Goal: Obtain resource: Download file/media

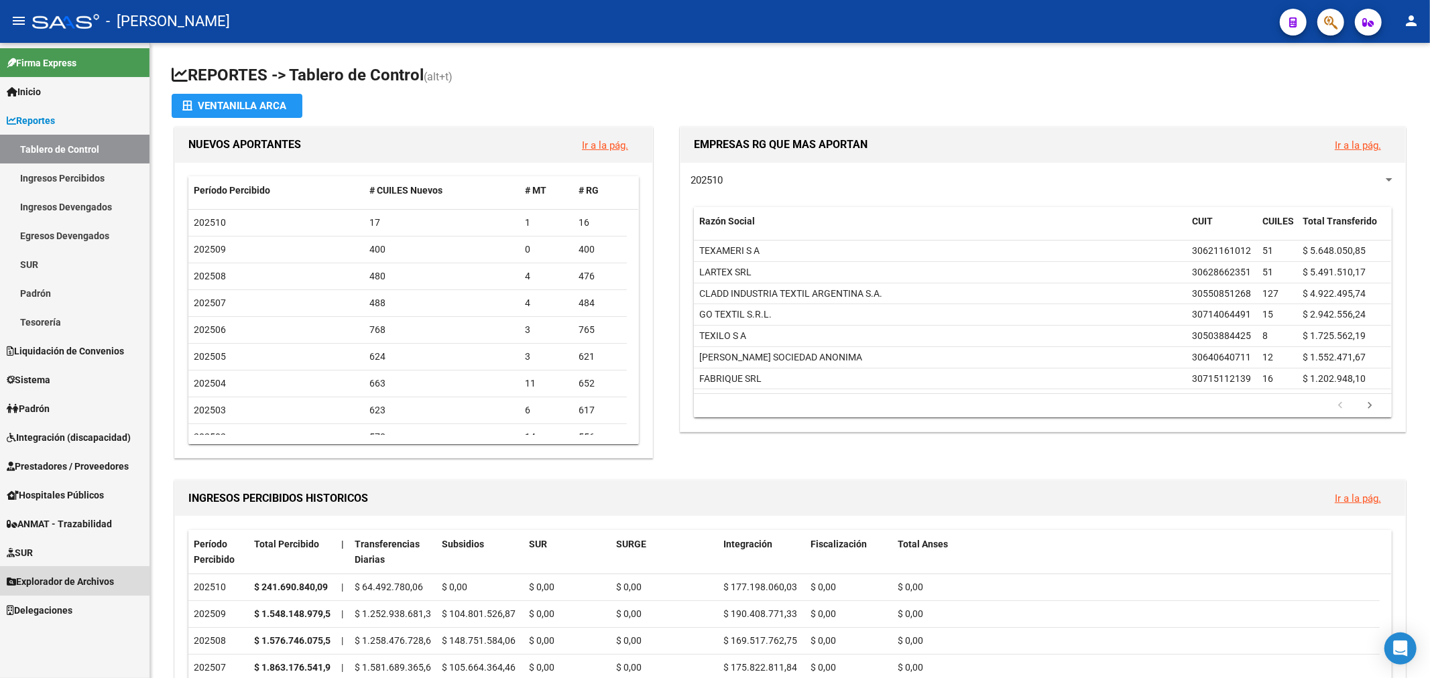
click at [74, 582] on span "Explorador de Archivos" at bounding box center [60, 581] width 107 height 15
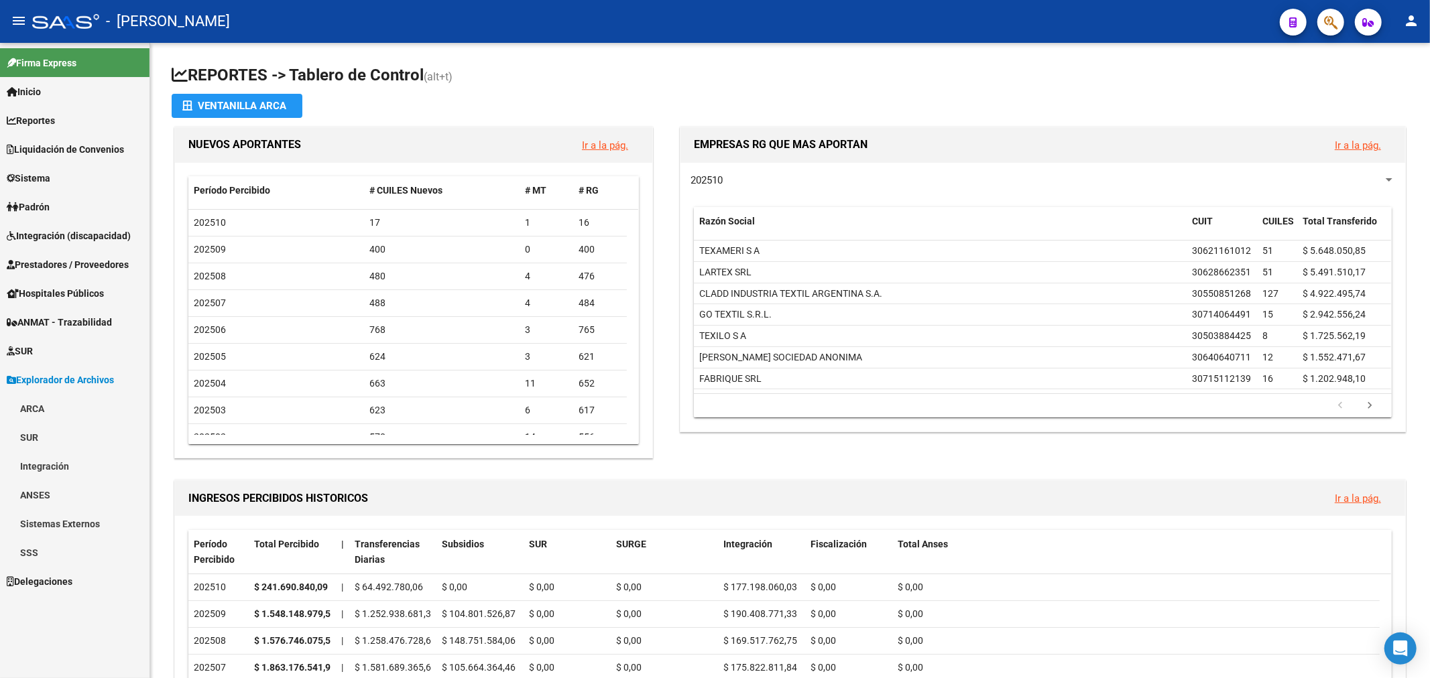
click at [74, 550] on link "SSS" at bounding box center [74, 552] width 149 height 29
click at [81, 644] on link "(+) RG - Bajas ONLINE" at bounding box center [74, 639] width 149 height 29
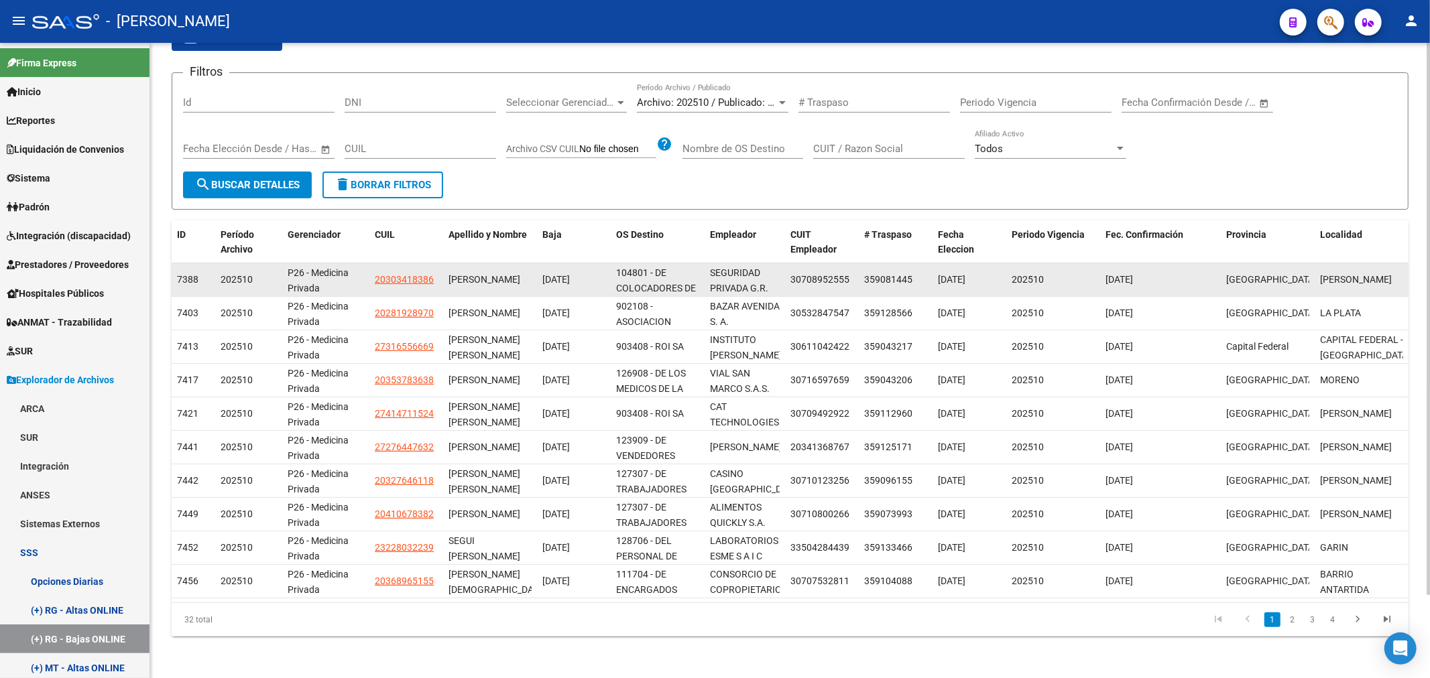
scroll to position [20, 0]
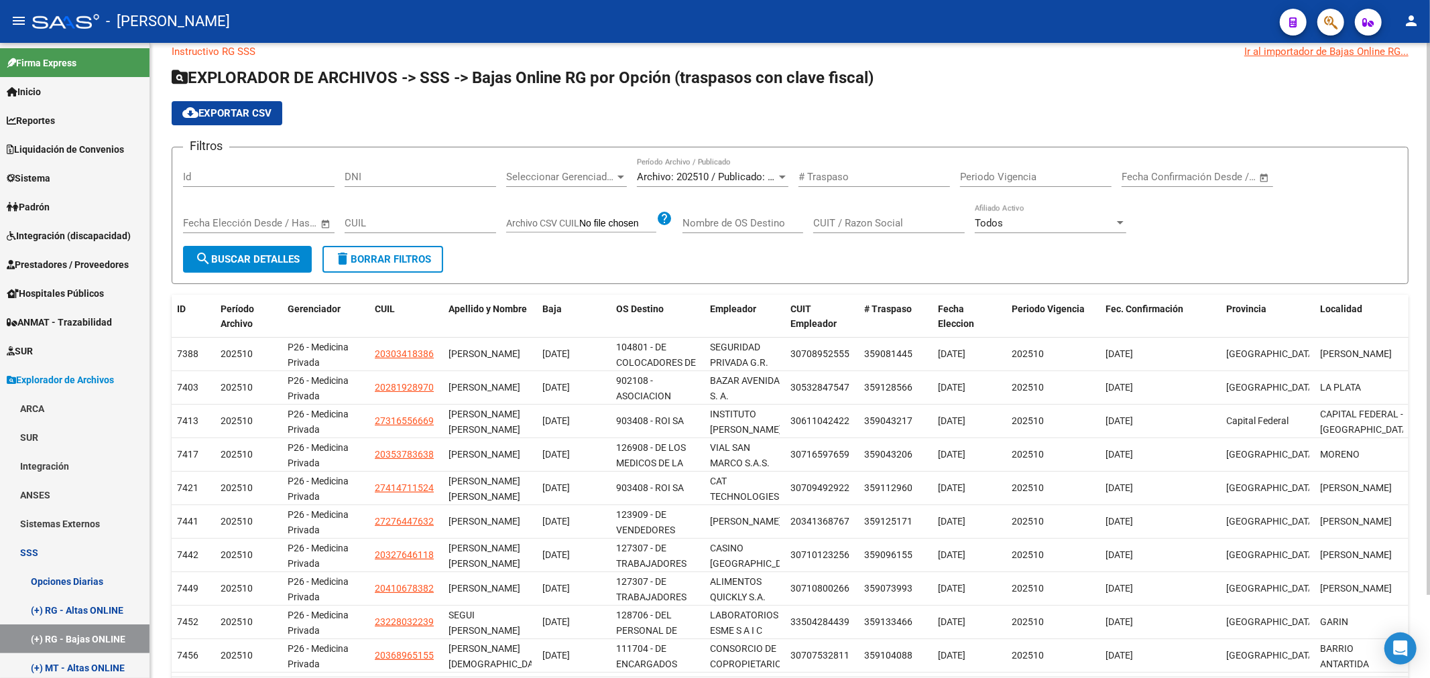
click at [235, 123] on button "cloud_download Exportar CSV" at bounding box center [227, 113] width 111 height 24
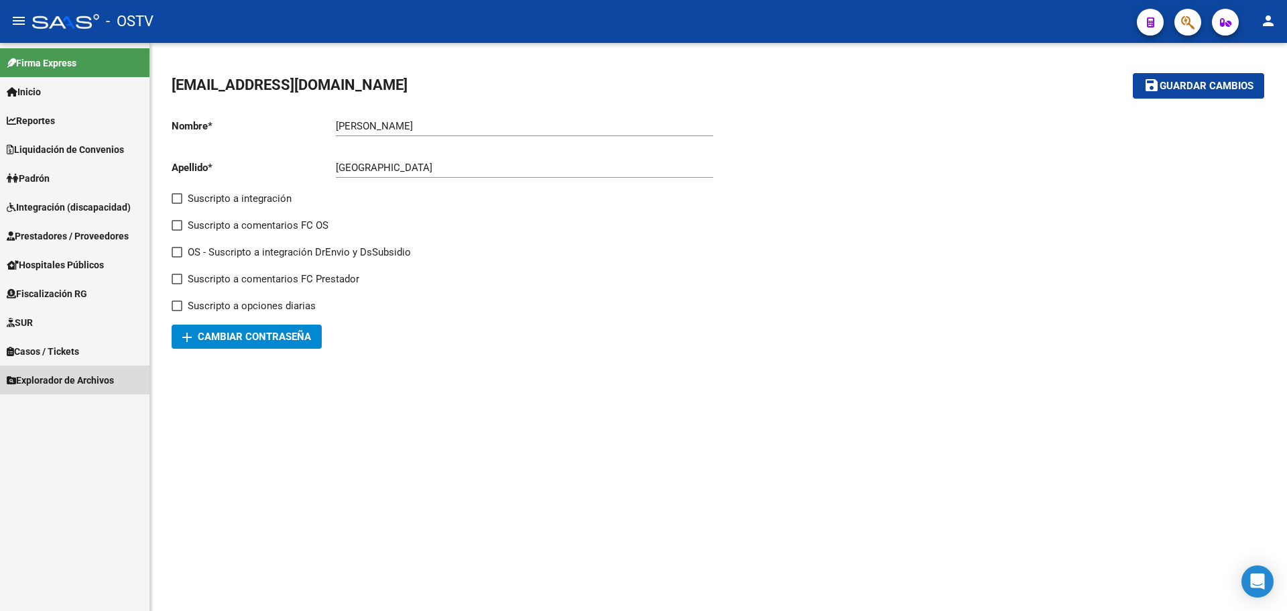
click at [73, 373] on span "Explorador de Archivos" at bounding box center [60, 380] width 107 height 15
click at [47, 432] on link "SSS" at bounding box center [74, 437] width 149 height 29
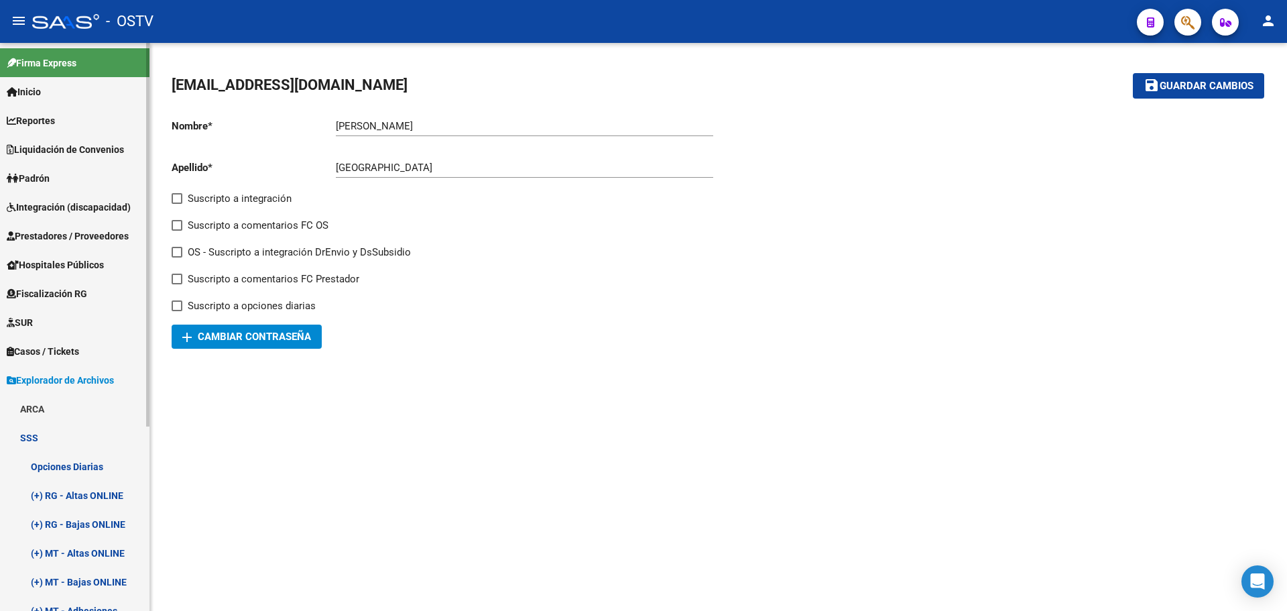
scroll to position [67, 0]
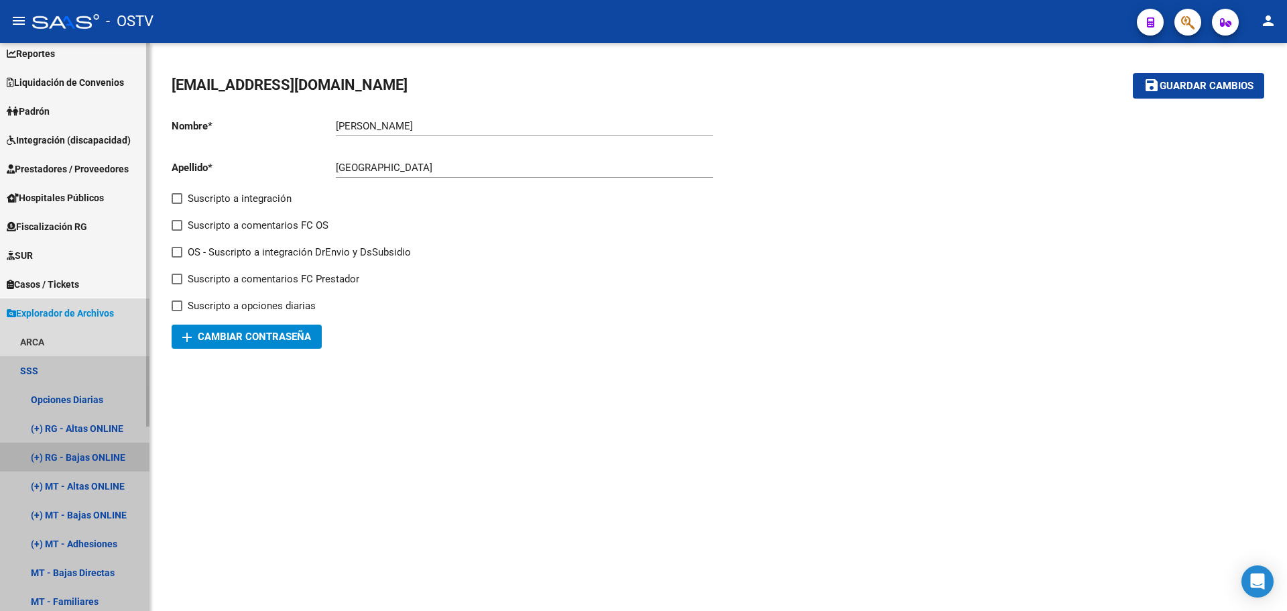
click at [100, 455] on link "(+) RG - Bajas ONLINE" at bounding box center [74, 456] width 149 height 29
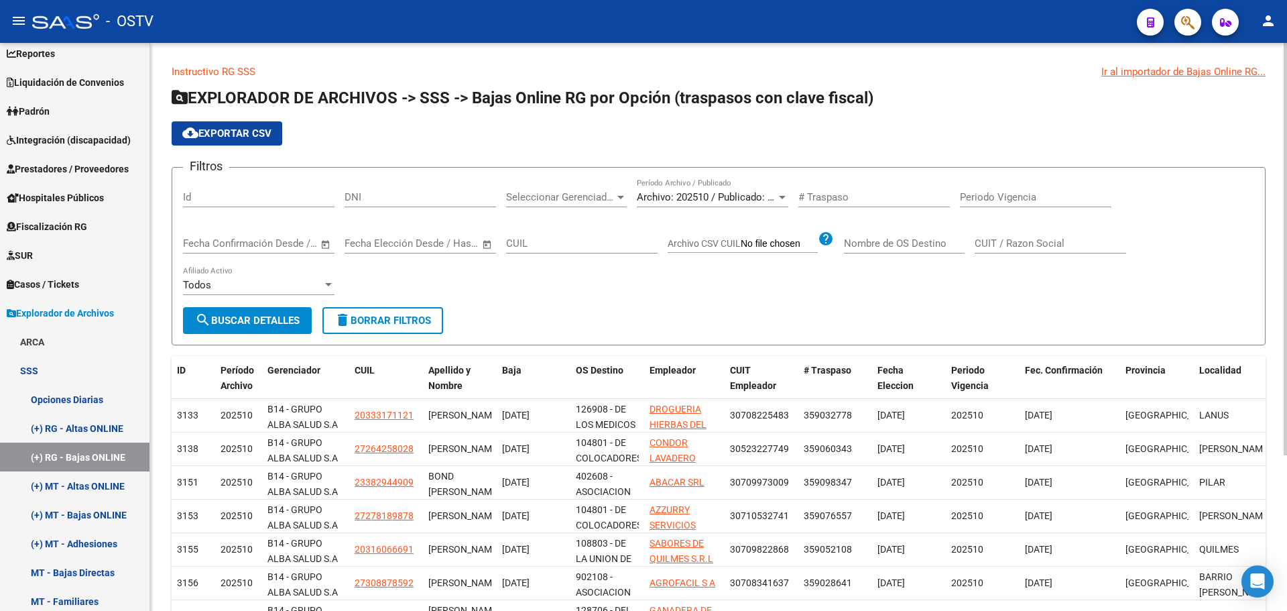
click at [246, 141] on button "cloud_download Exportar CSV" at bounding box center [227, 133] width 111 height 24
click at [574, 363] on datatable-header-cell "OS Destino" at bounding box center [607, 378] width 74 height 44
click at [579, 365] on span "OS Destino" at bounding box center [600, 370] width 48 height 11
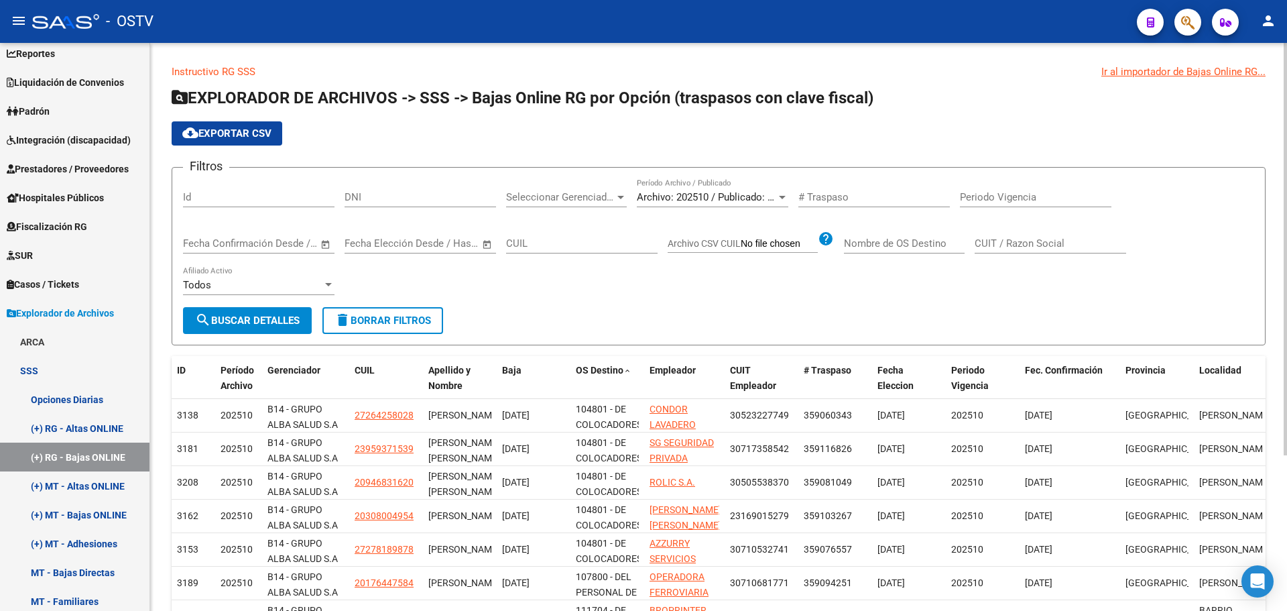
click at [598, 326] on form "Filtros Id DNI Seleccionar Gerenciador Seleccionar Gerenciador Archivo: 202510 …" at bounding box center [719, 256] width 1094 height 178
click at [1268, 13] on mat-icon "person" at bounding box center [1268, 21] width 16 height 16
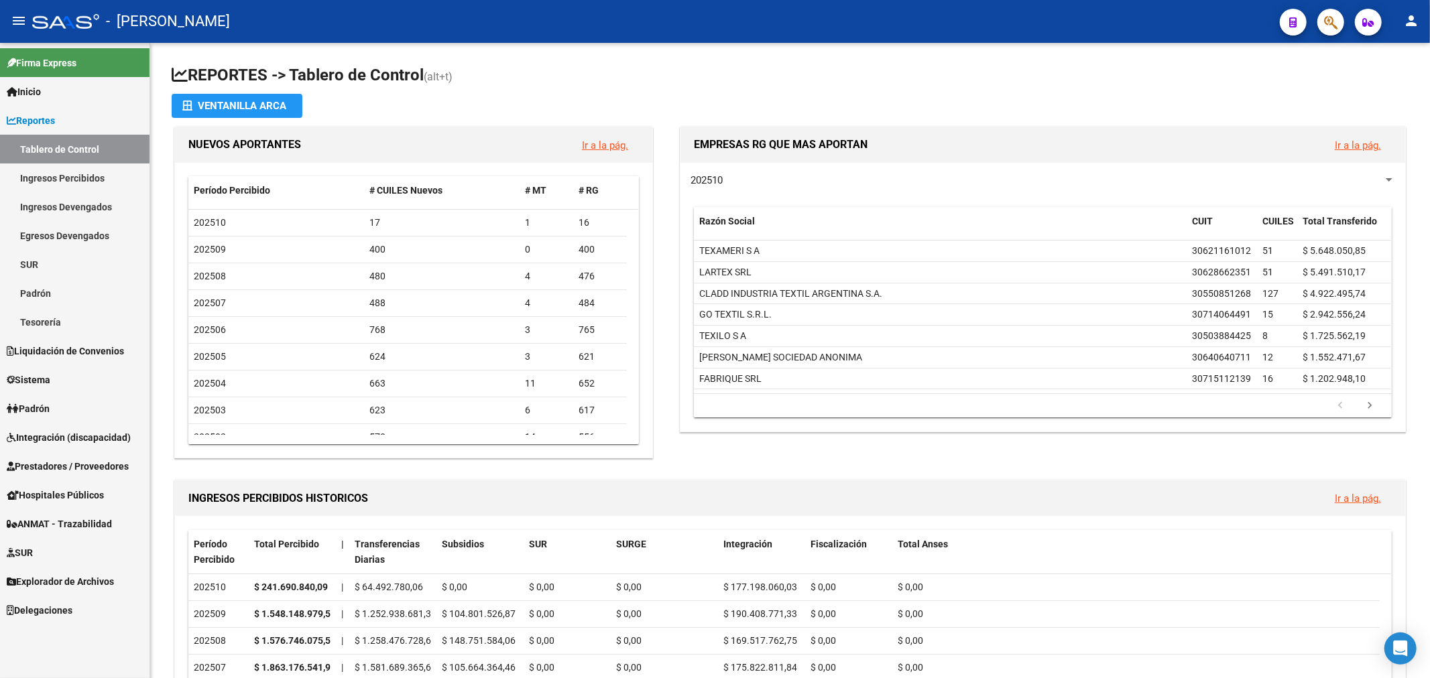
click at [65, 127] on link "Reportes" at bounding box center [74, 120] width 149 height 29
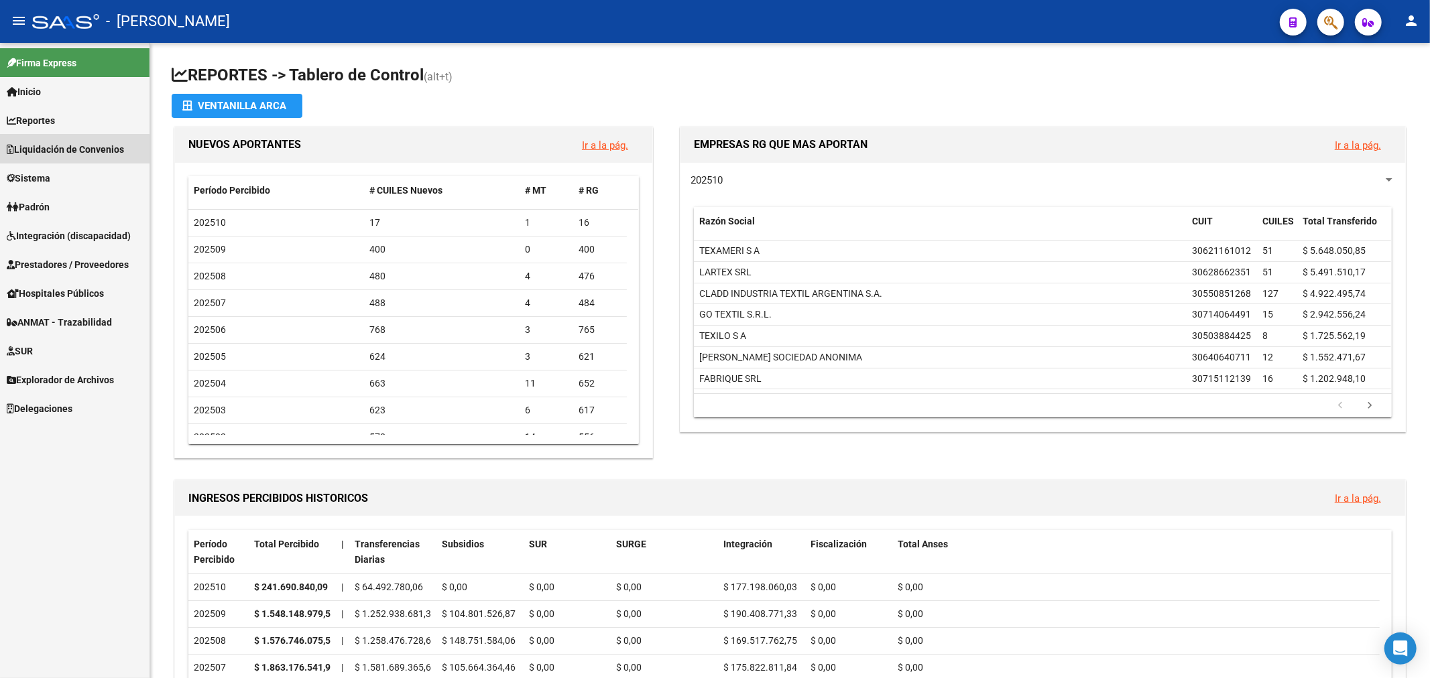
click at [66, 152] on span "Liquidación de Convenios" at bounding box center [65, 149] width 117 height 15
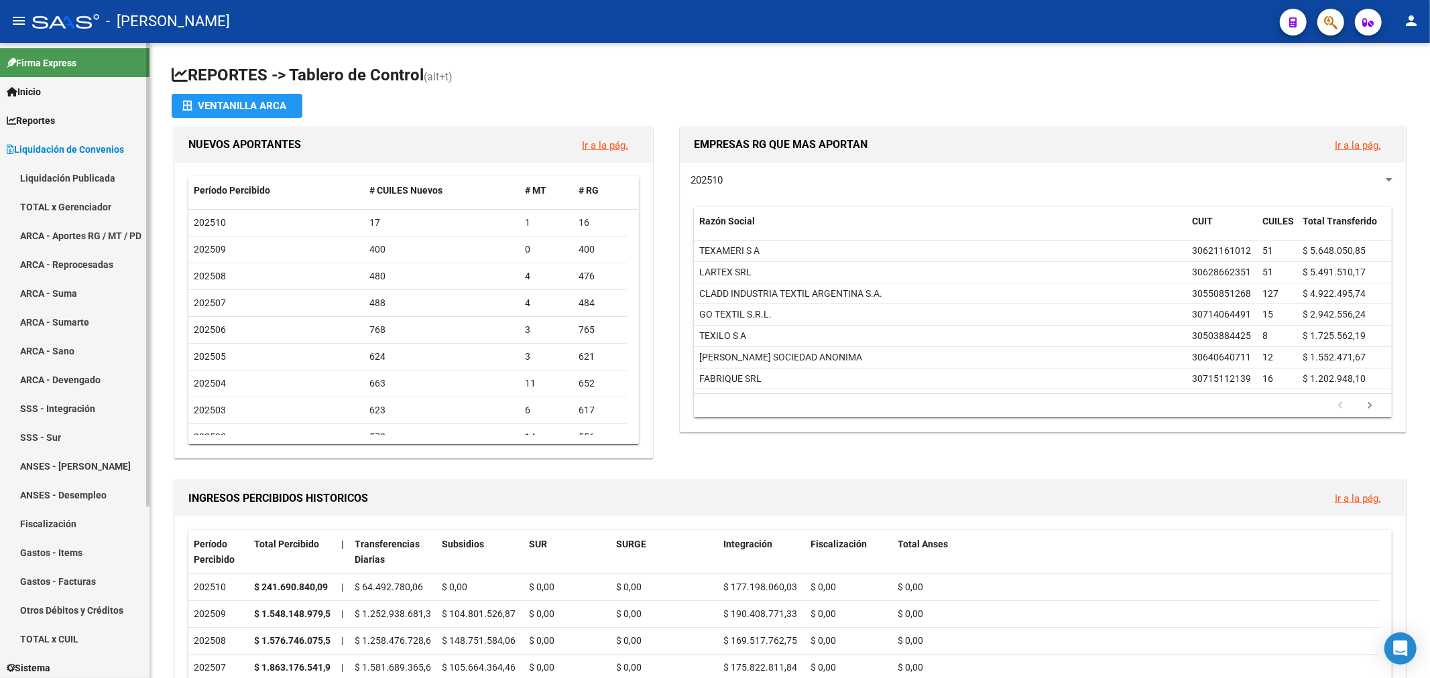
click at [85, 185] on link "Liquidación Publicada" at bounding box center [74, 178] width 149 height 29
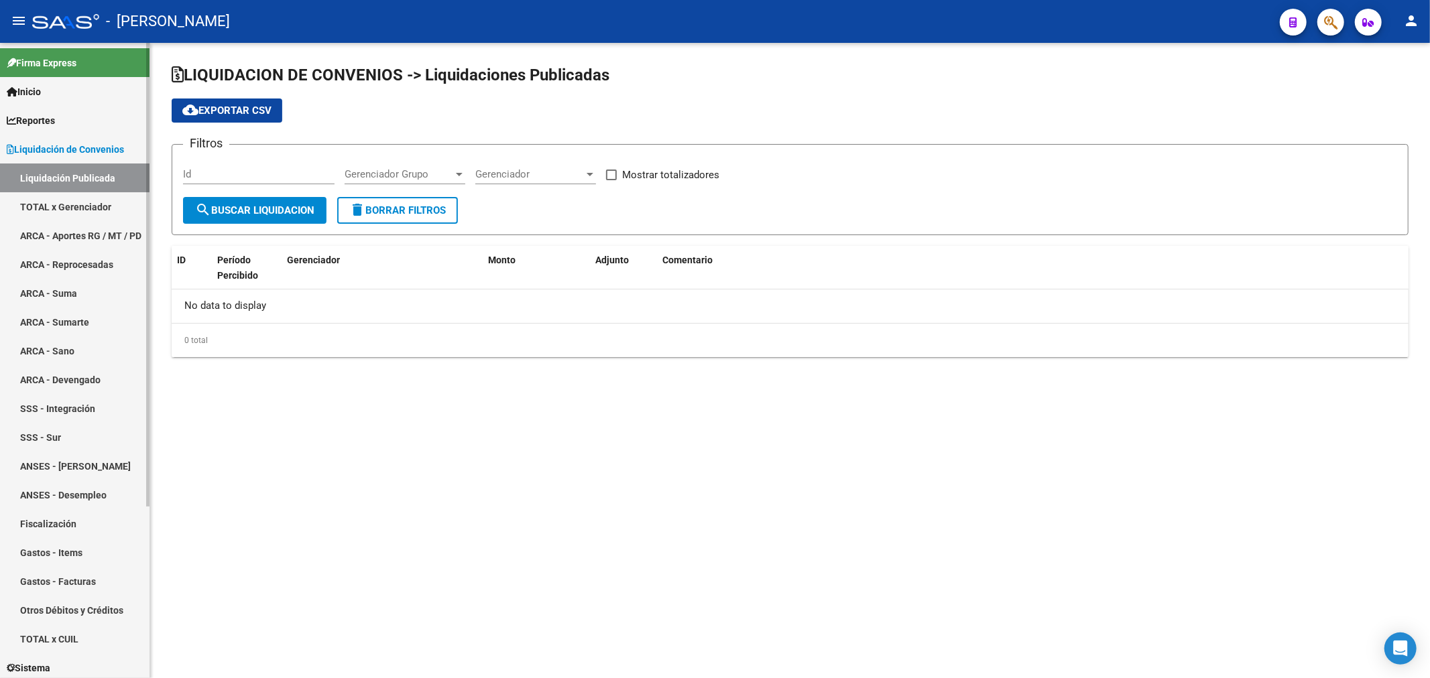
checkbox input "true"
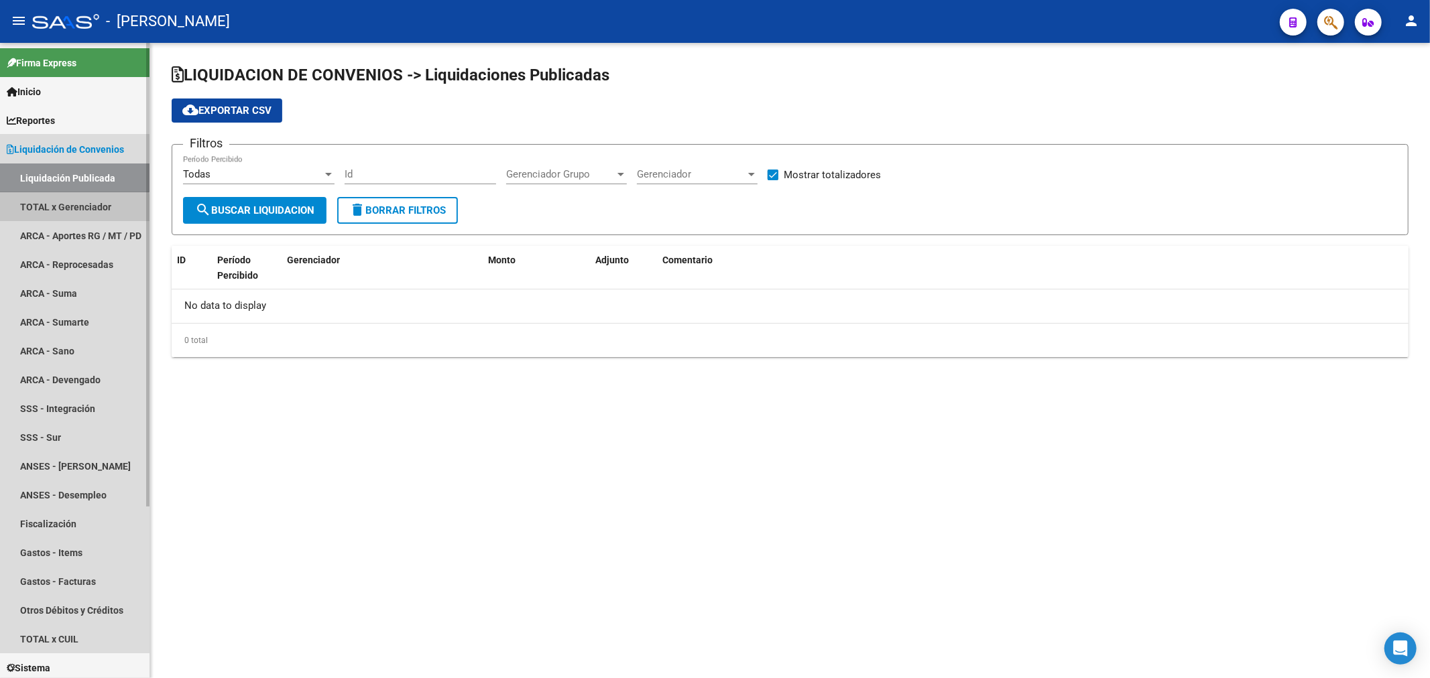
click at [66, 212] on link "TOTAL x Gerenciador" at bounding box center [74, 206] width 149 height 29
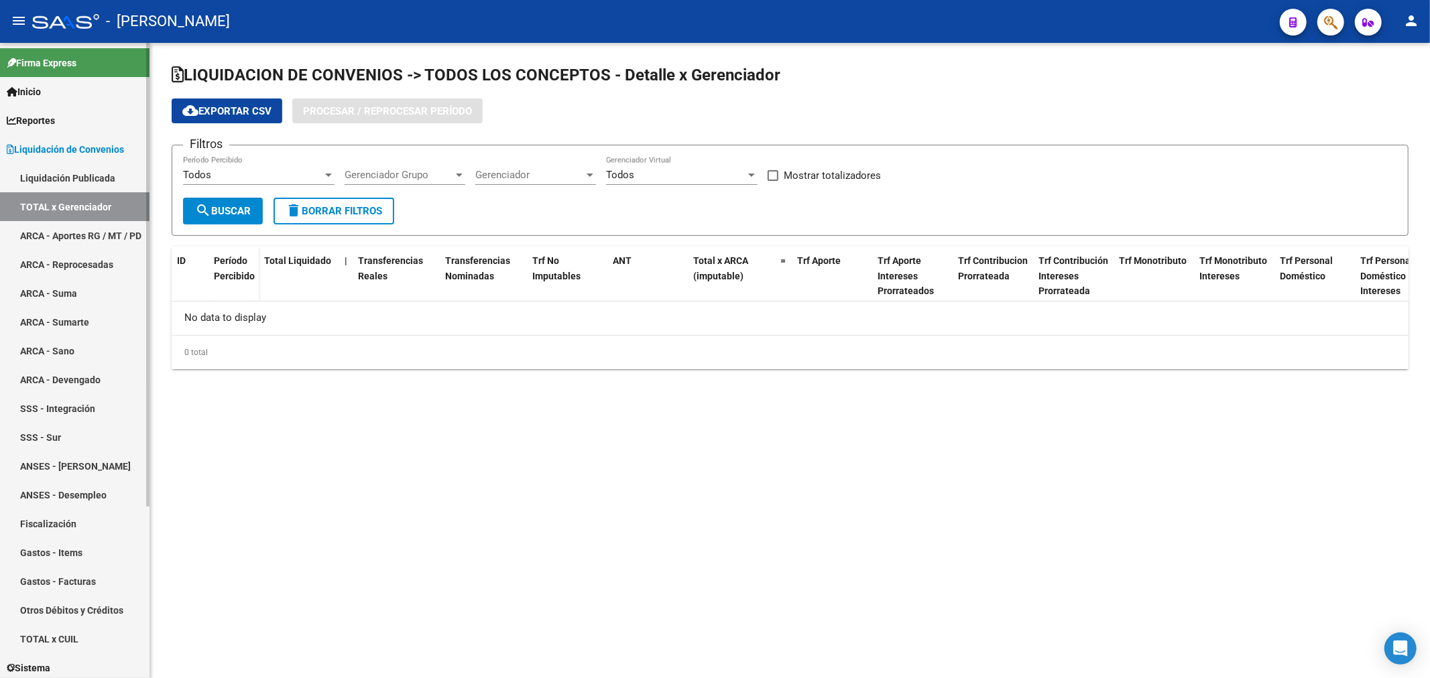
checkbox input "true"
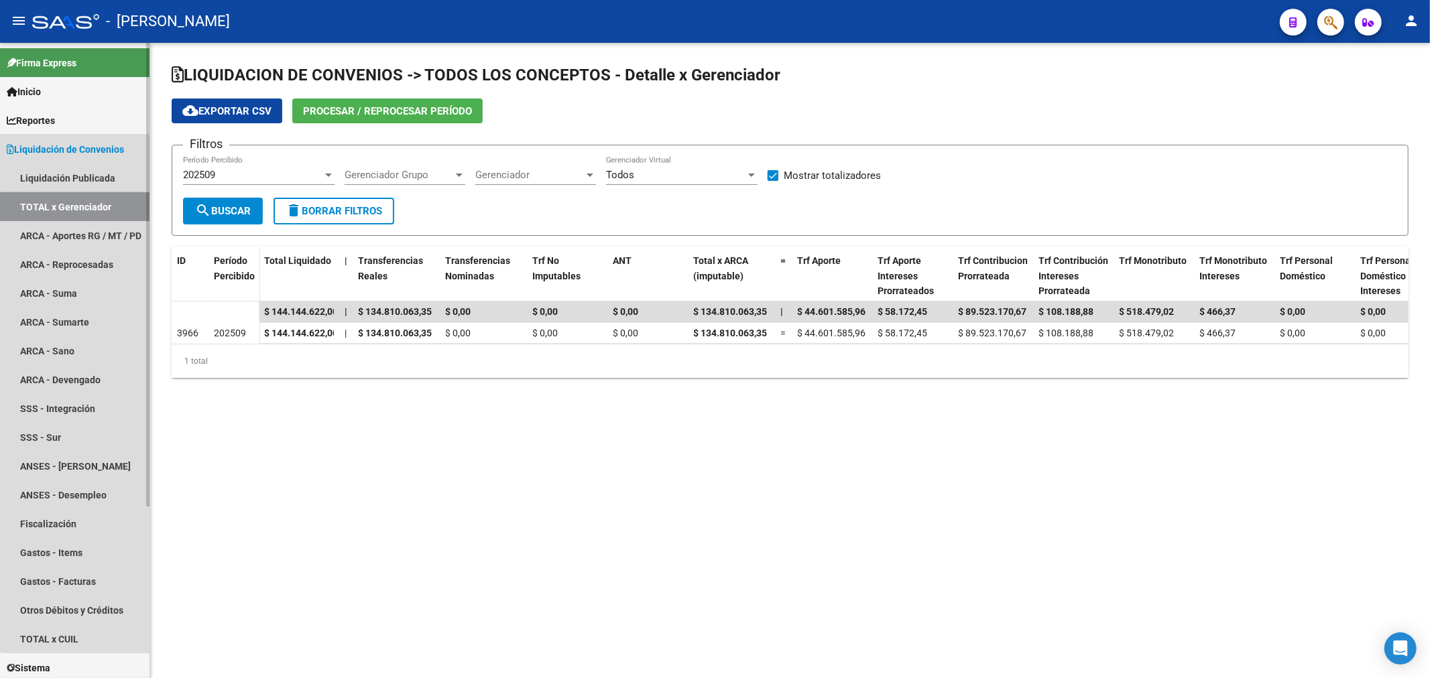
click at [82, 217] on link "TOTAL x Gerenciador" at bounding box center [74, 206] width 149 height 29
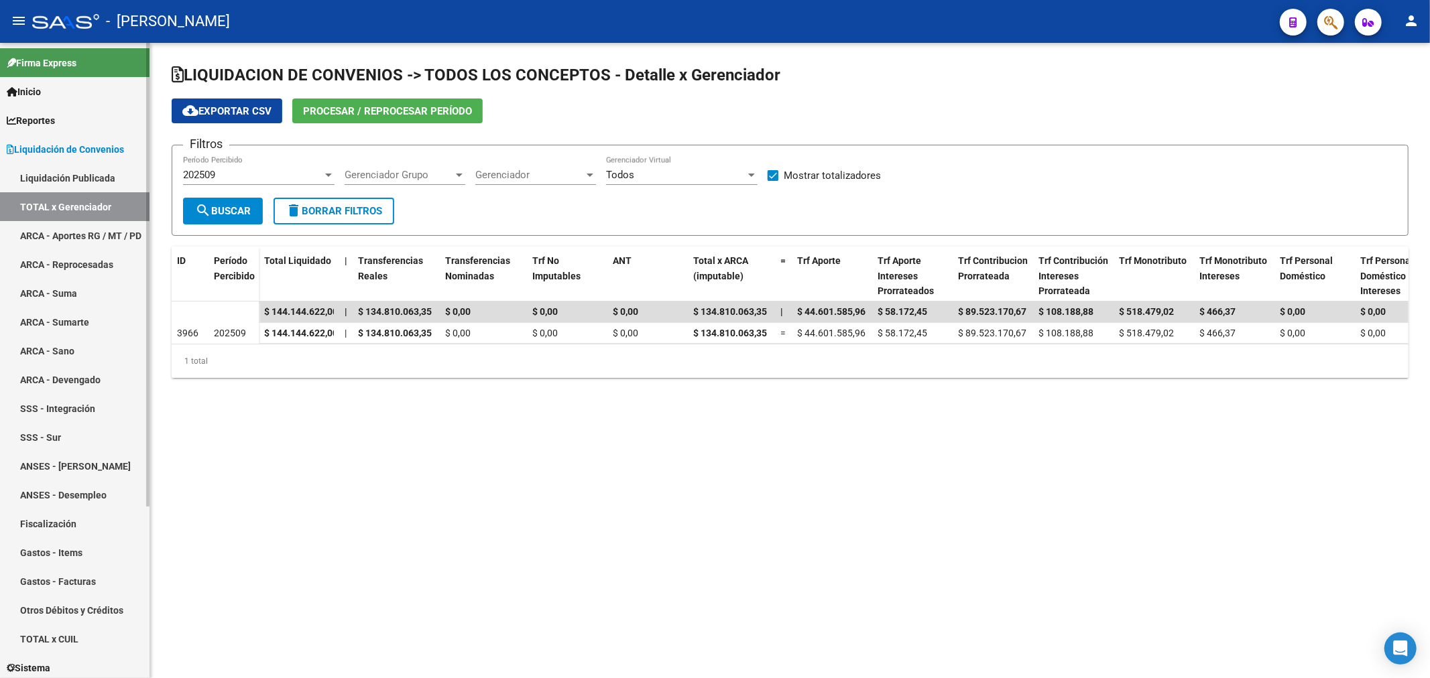
click at [109, 233] on link "ARCA - Aportes RG / MT / PD" at bounding box center [74, 235] width 149 height 29
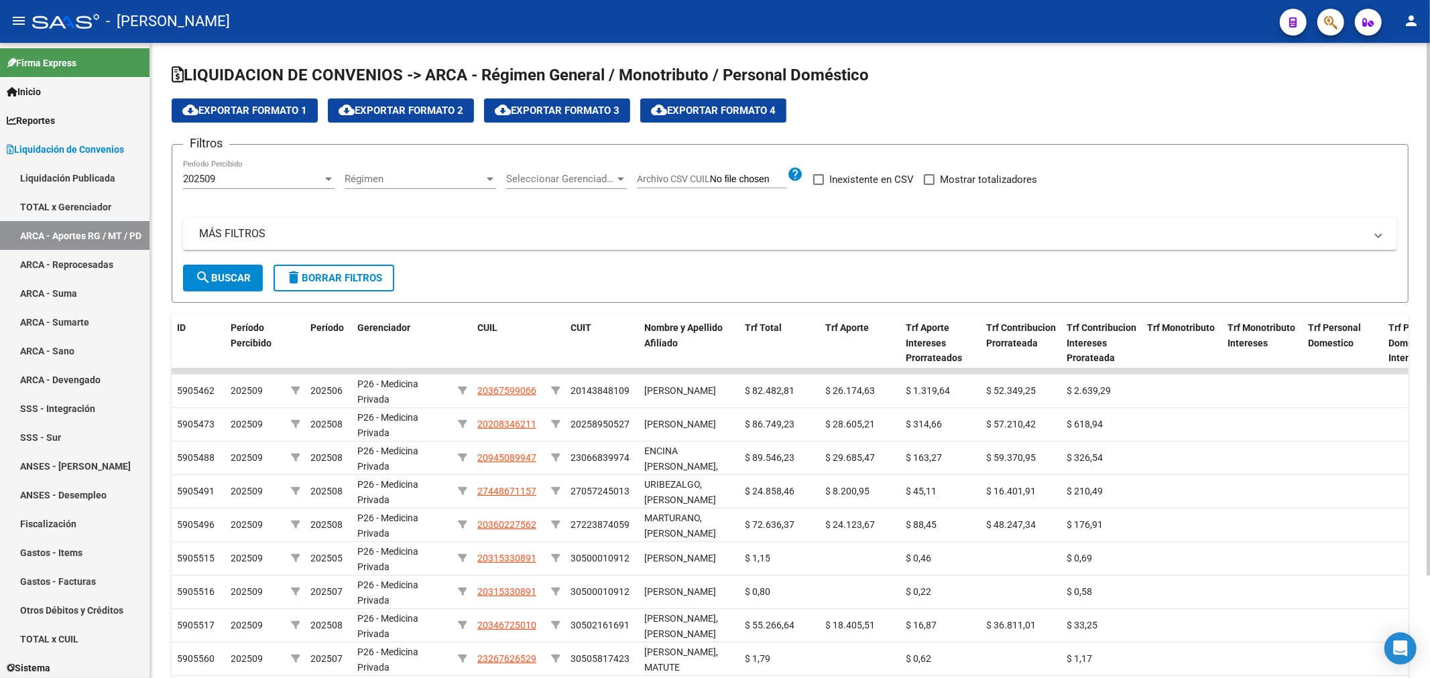
click at [237, 110] on span "cloud_download Exportar Formato 1" at bounding box center [244, 111] width 125 height 12
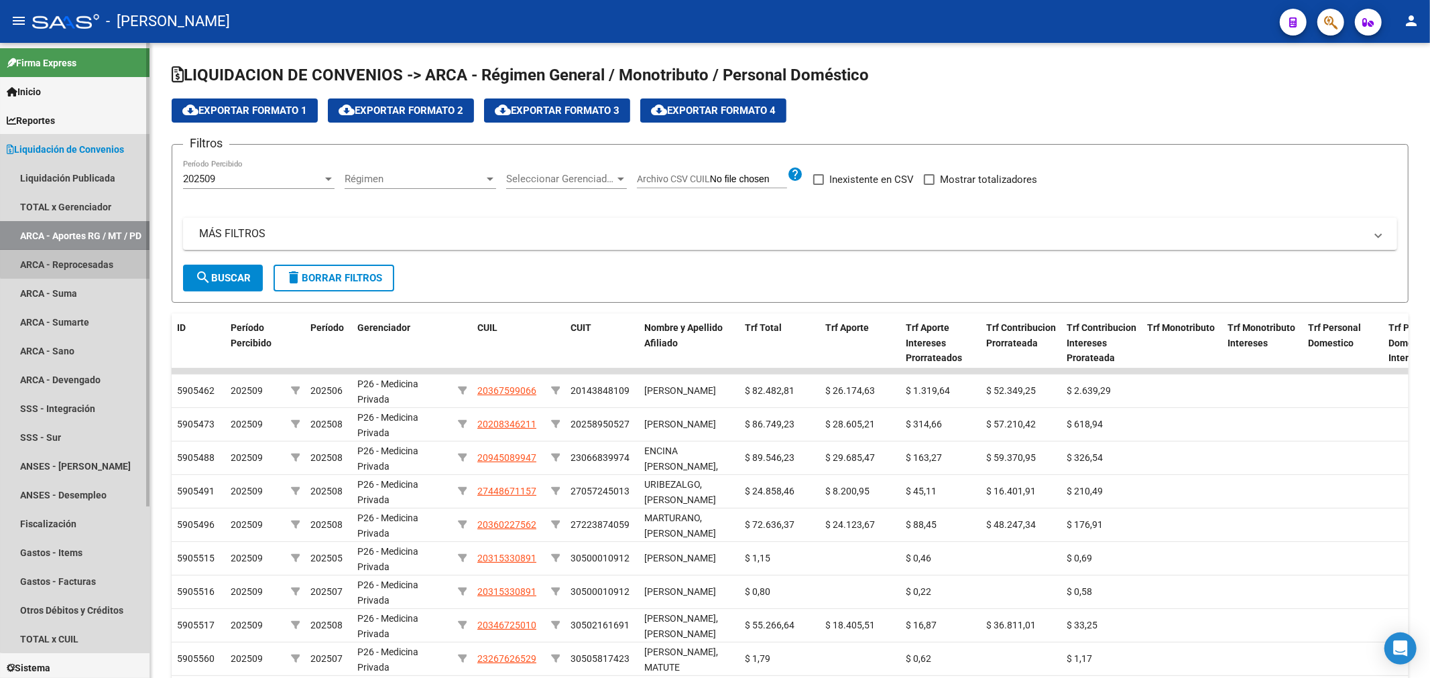
click at [84, 259] on link "ARCA - Reprocesadas" at bounding box center [74, 264] width 149 height 29
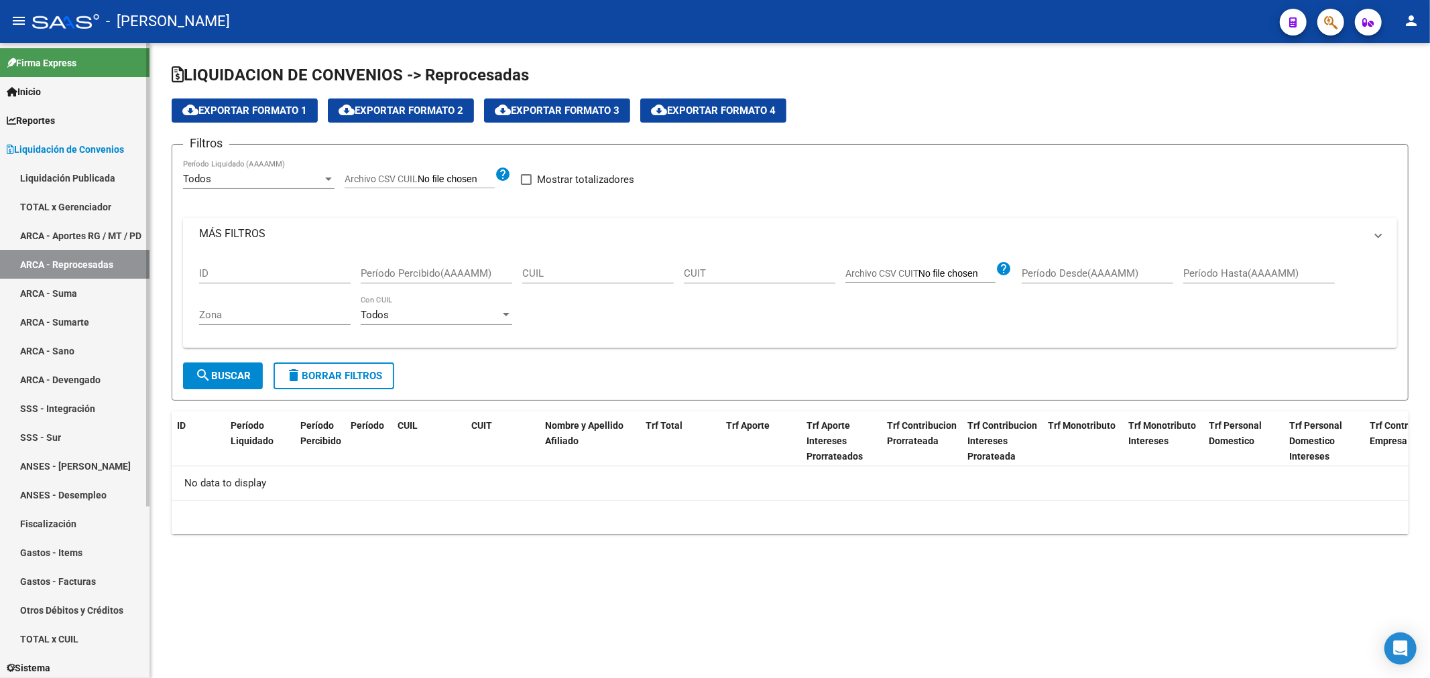
checkbox input "true"
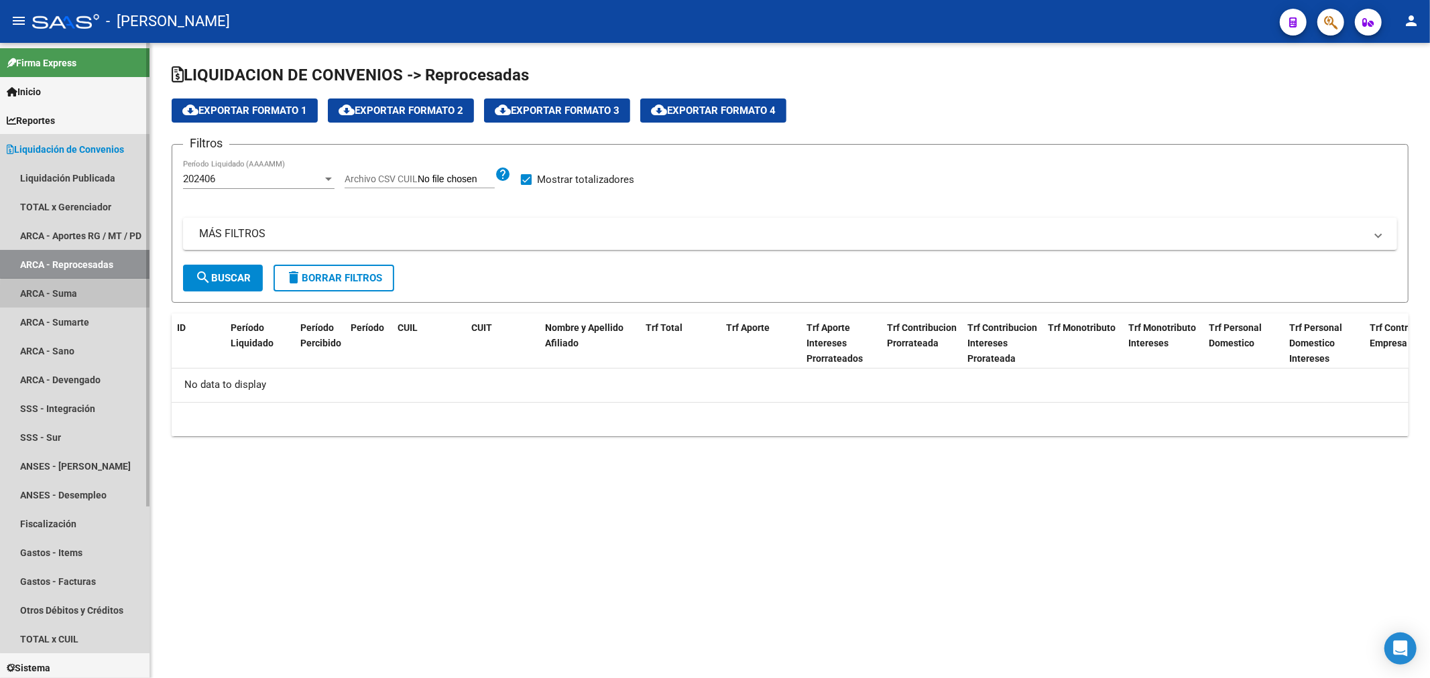
click at [106, 296] on link "ARCA - Suma" at bounding box center [74, 293] width 149 height 29
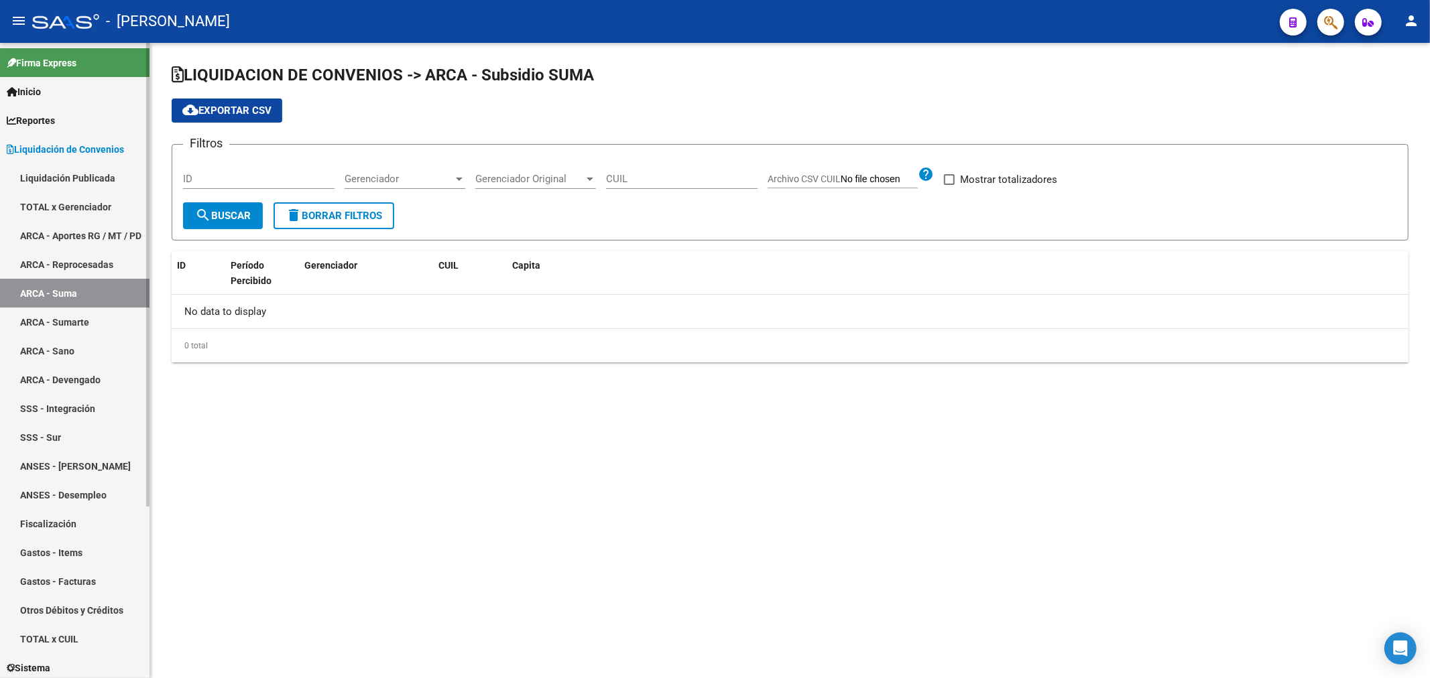
checkbox input "true"
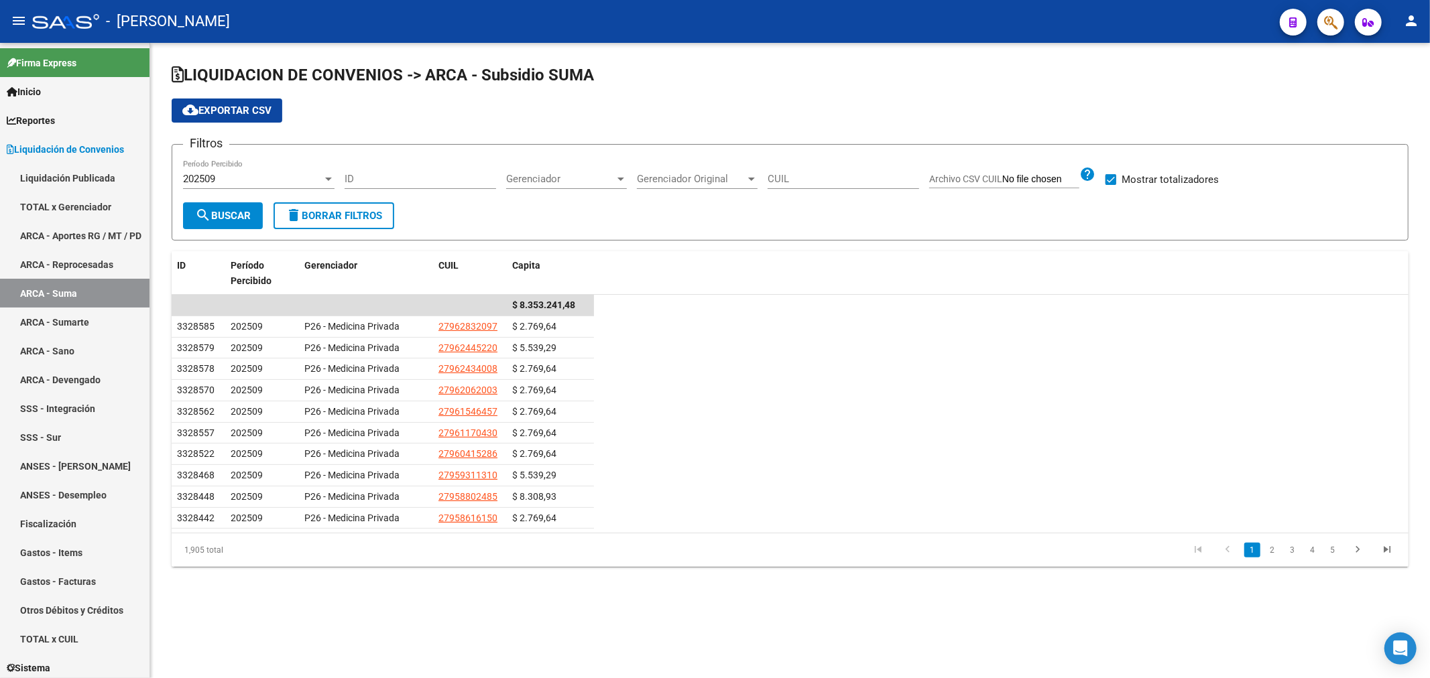
click at [218, 110] on span "cloud_download Exportar CSV" at bounding box center [226, 111] width 89 height 12
click at [105, 328] on link "ARCA - Sumarte" at bounding box center [74, 322] width 149 height 29
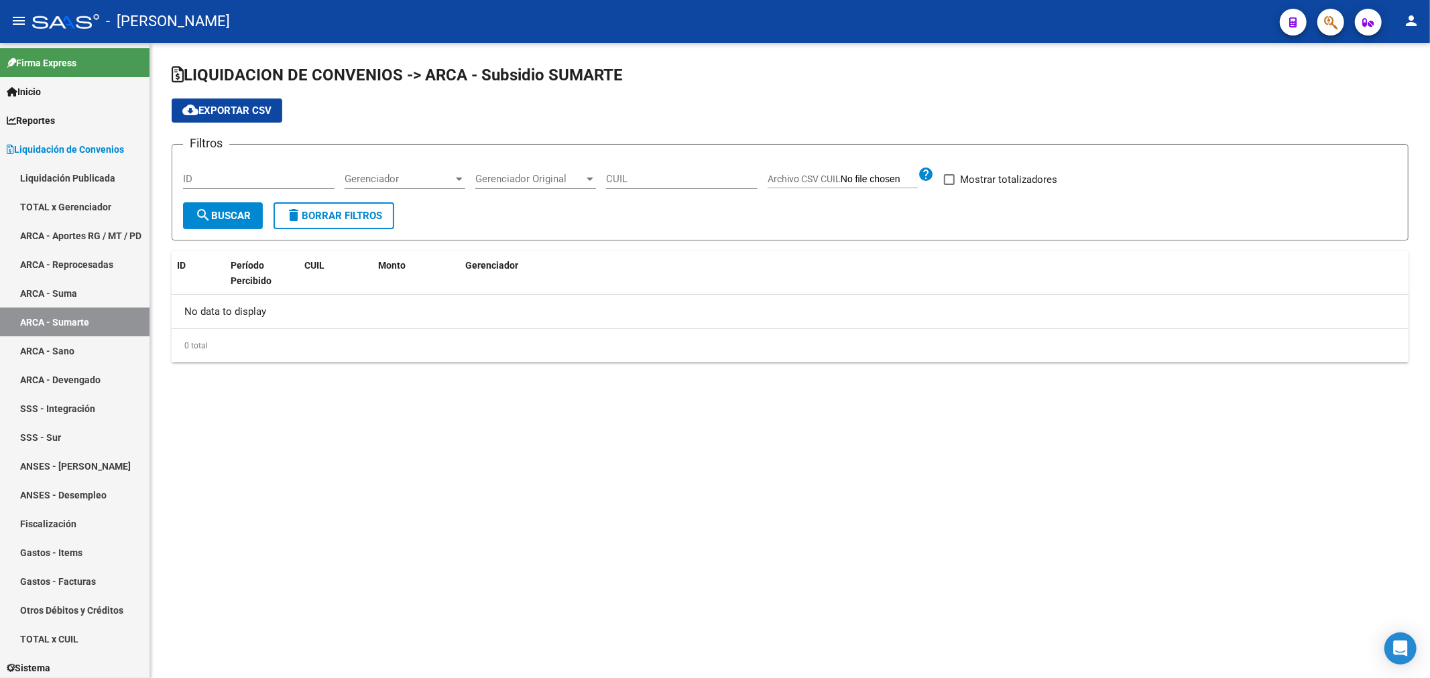
checkbox input "true"
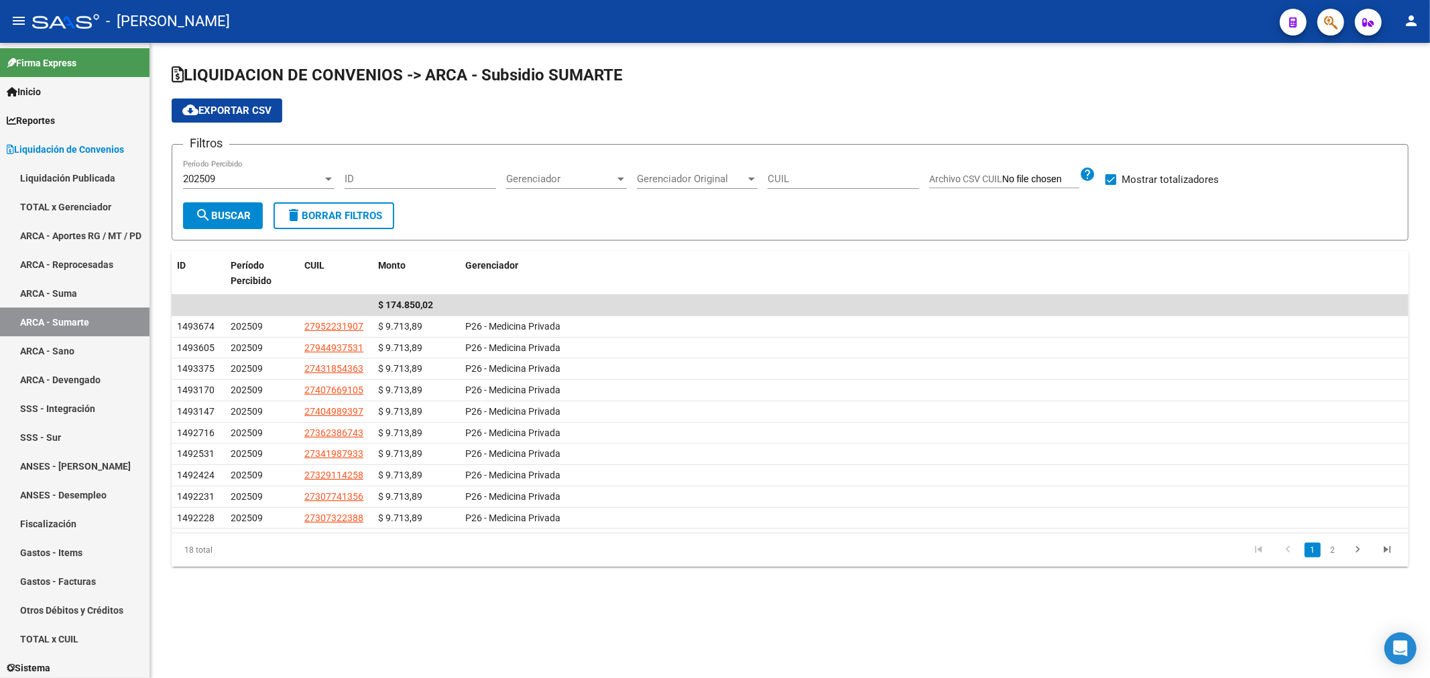
click at [237, 110] on span "cloud_download Exportar CSV" at bounding box center [226, 111] width 89 height 12
click at [88, 357] on link "ARCA - Sano" at bounding box center [74, 350] width 149 height 29
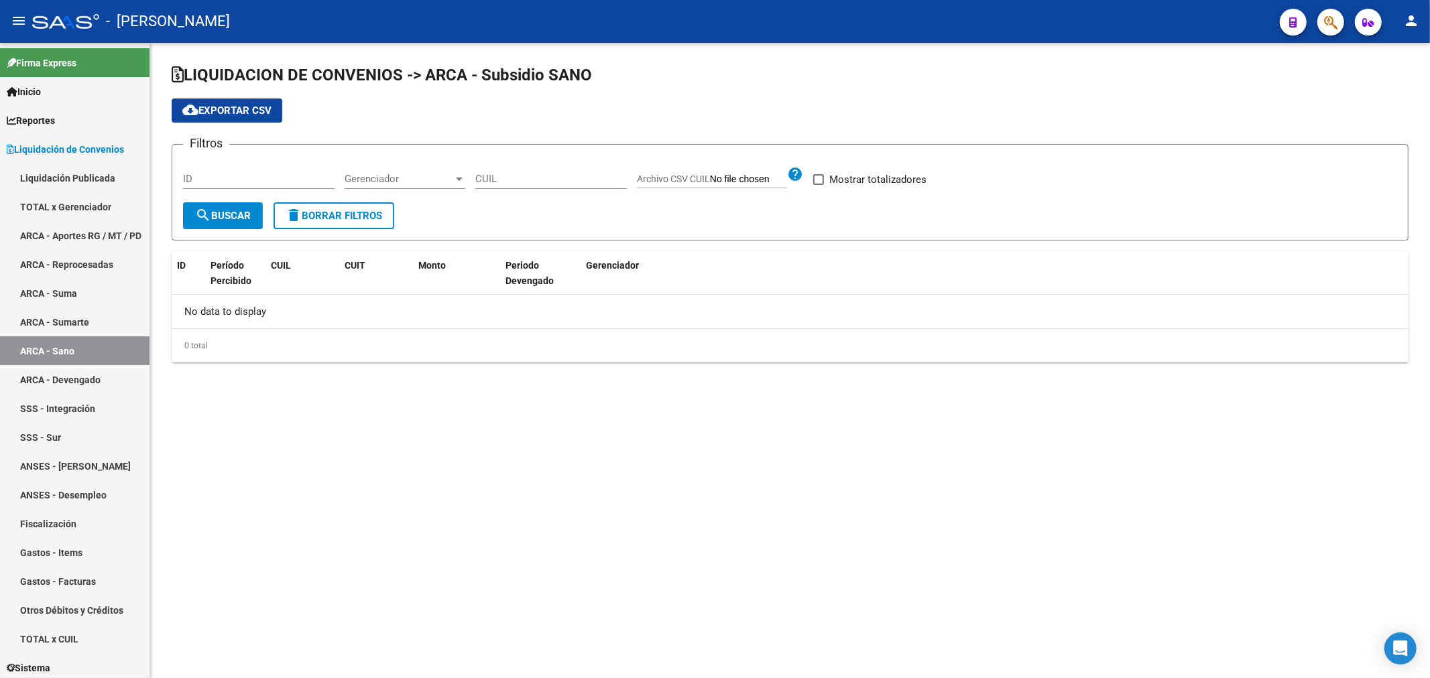
checkbox input "true"
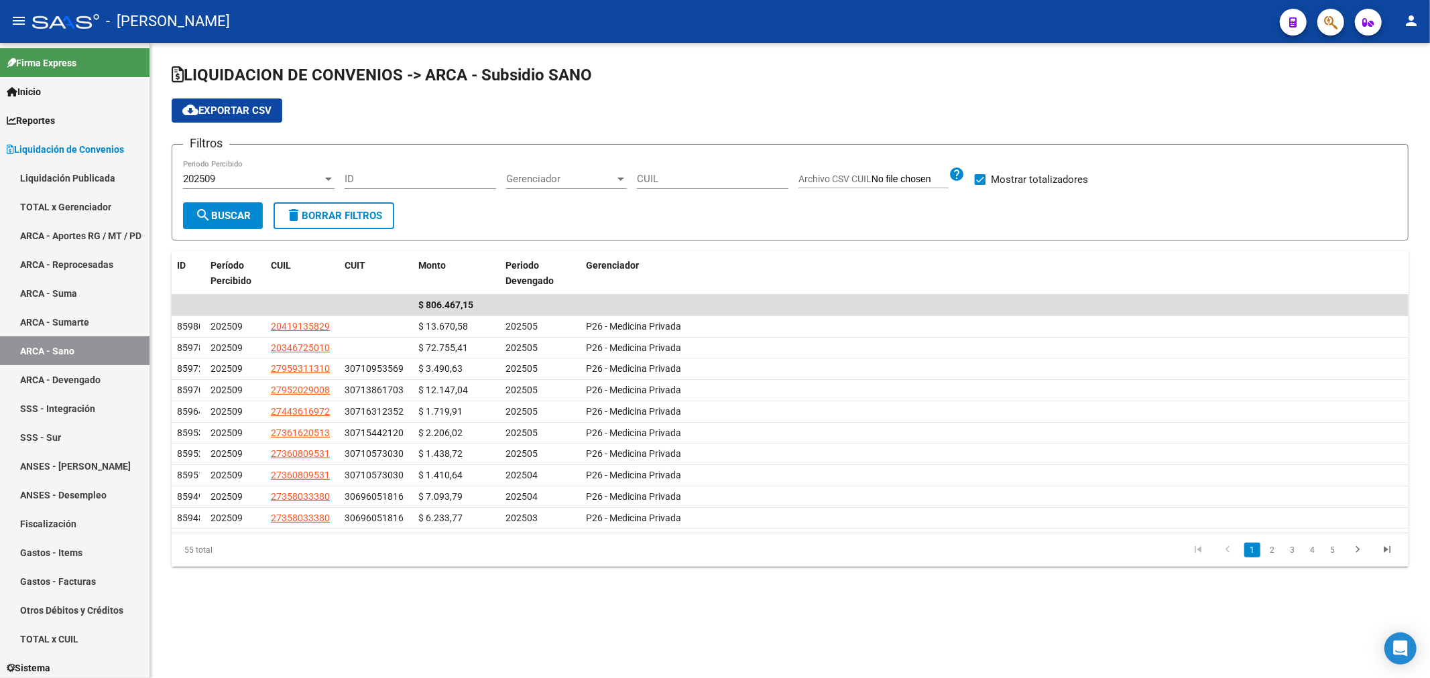
click at [242, 103] on button "cloud_download Exportar CSV" at bounding box center [227, 111] width 111 height 24
click at [94, 389] on link "ARCA - Devengado" at bounding box center [74, 379] width 149 height 29
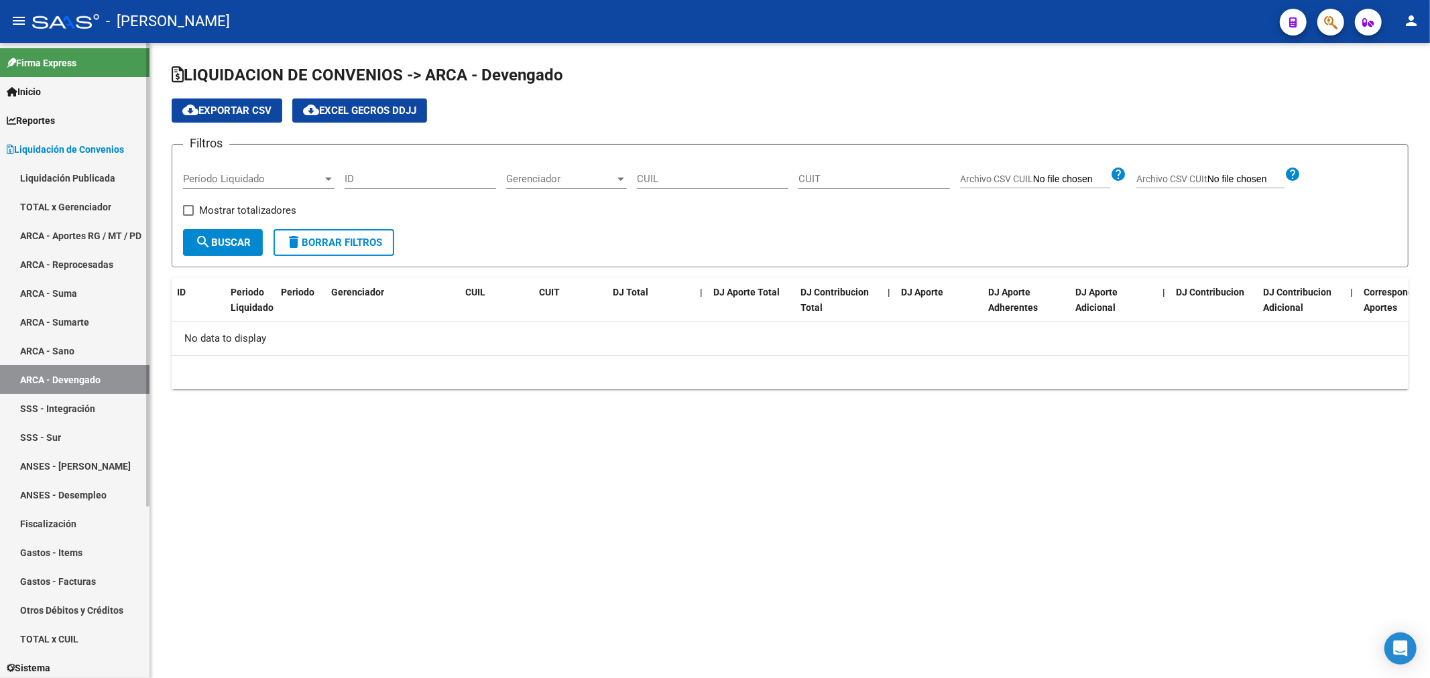
click at [97, 411] on link "SSS - Integración" at bounding box center [74, 408] width 149 height 29
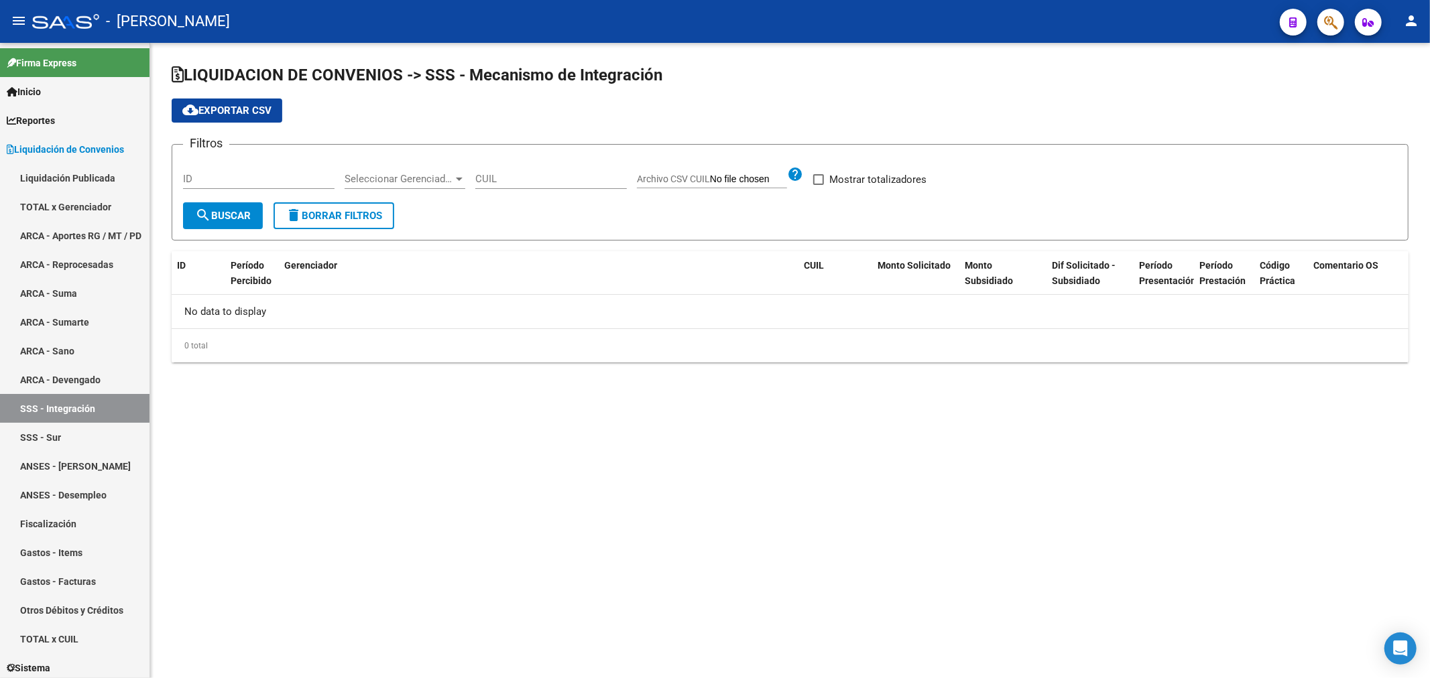
checkbox input "true"
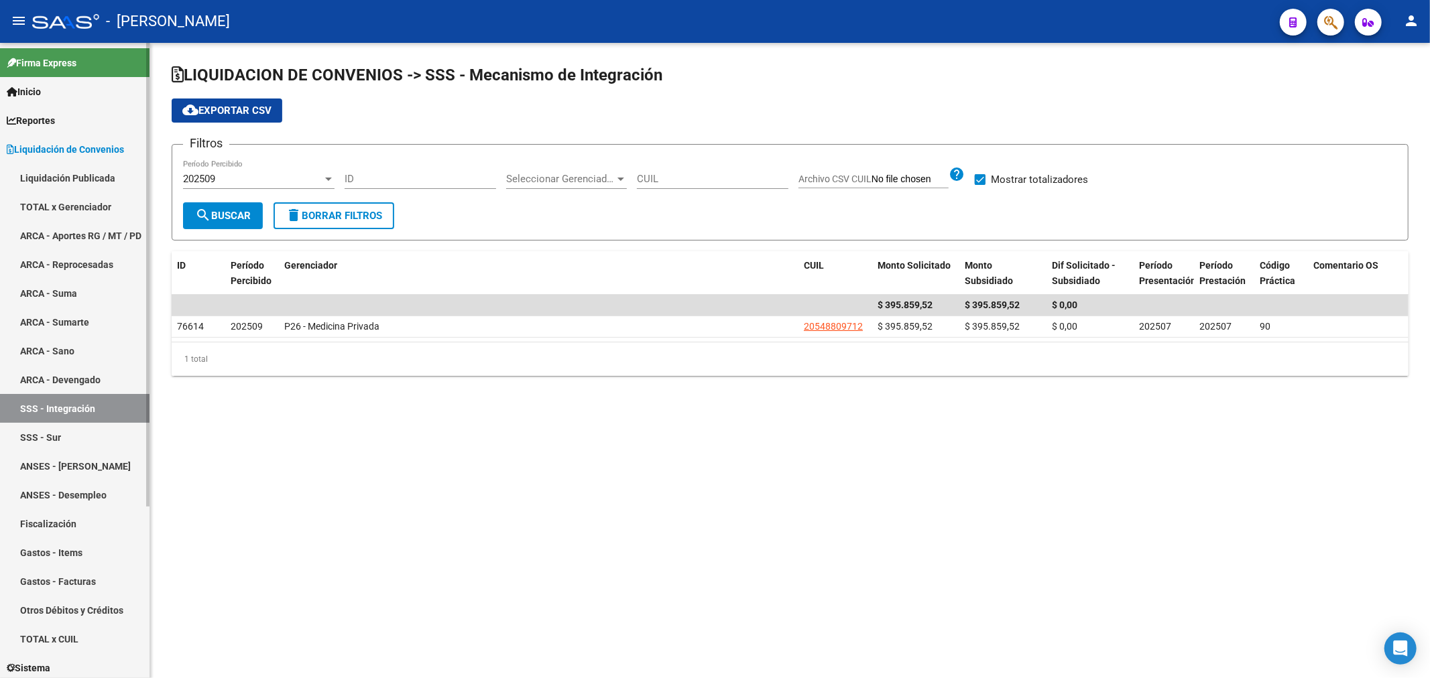
click at [92, 446] on link "SSS - Sur" at bounding box center [74, 437] width 149 height 29
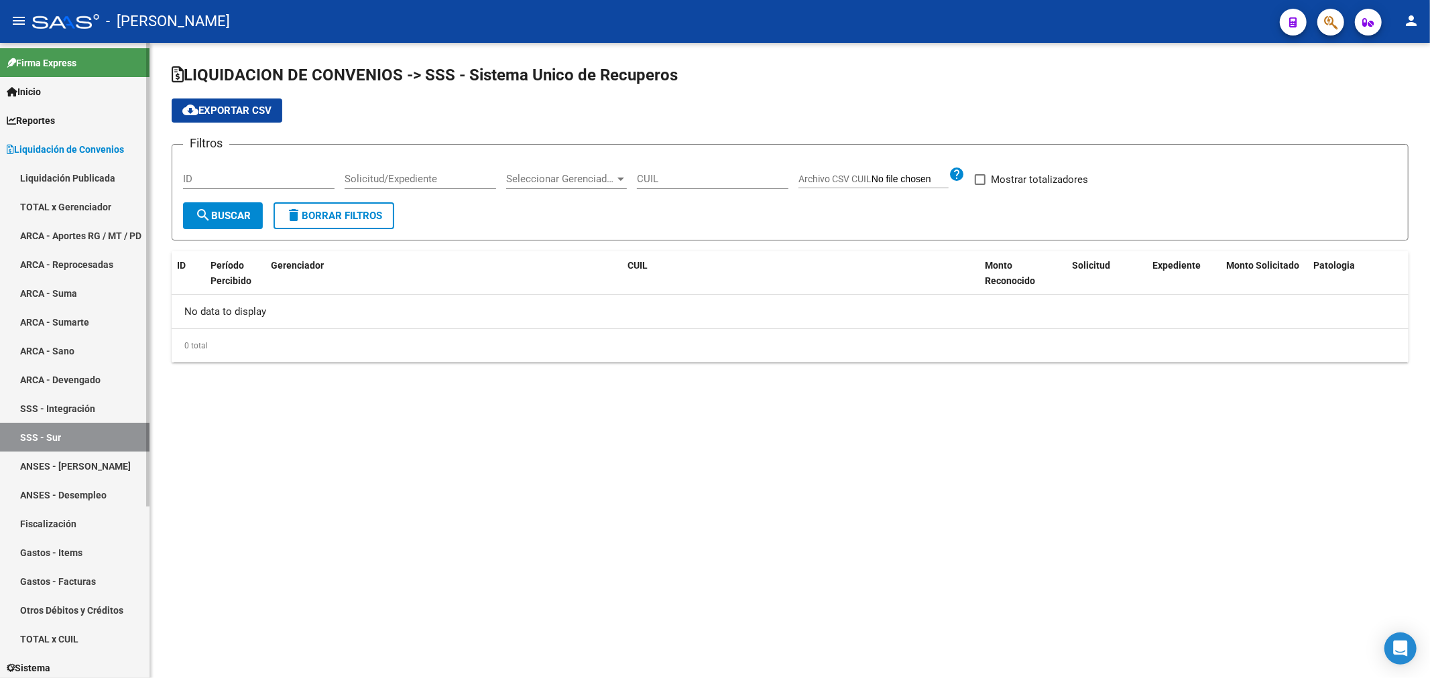
checkbox input "true"
click at [92, 461] on link "ANSES - Cápita Jubilados" at bounding box center [74, 466] width 149 height 29
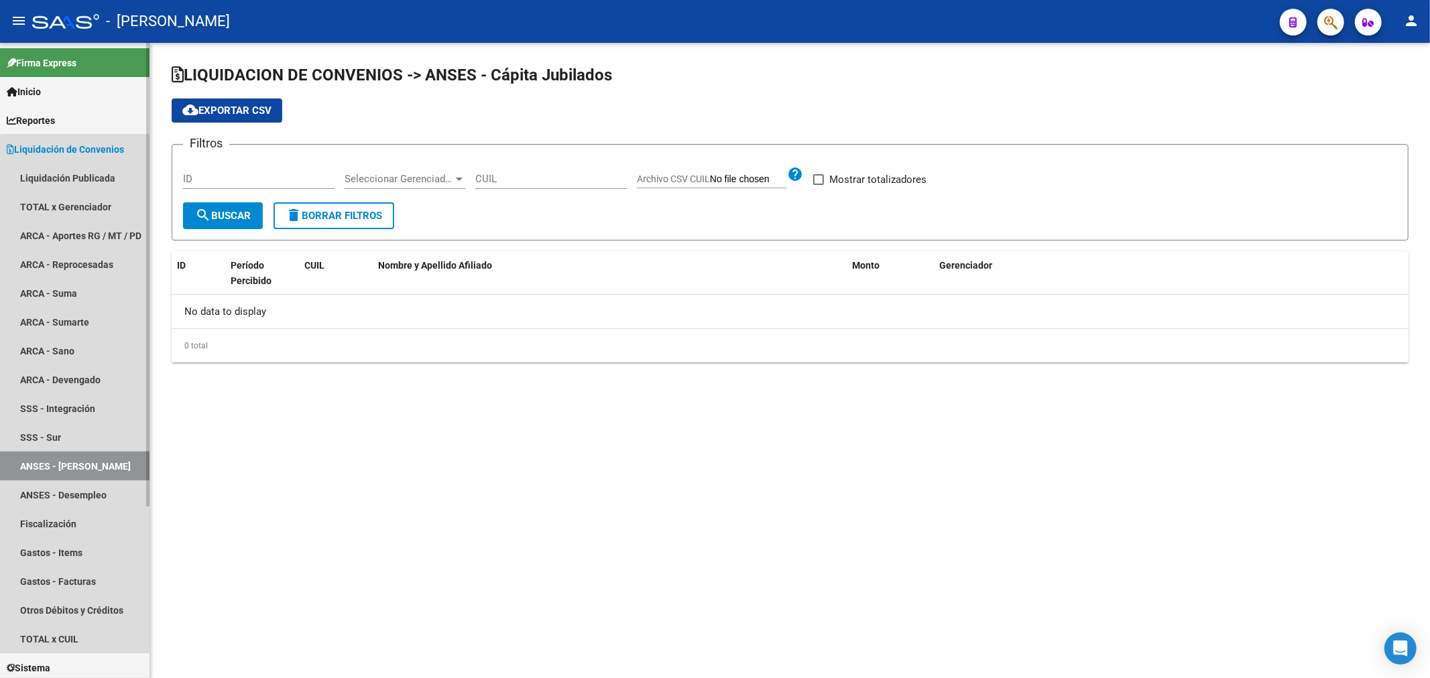
checkbox input "true"
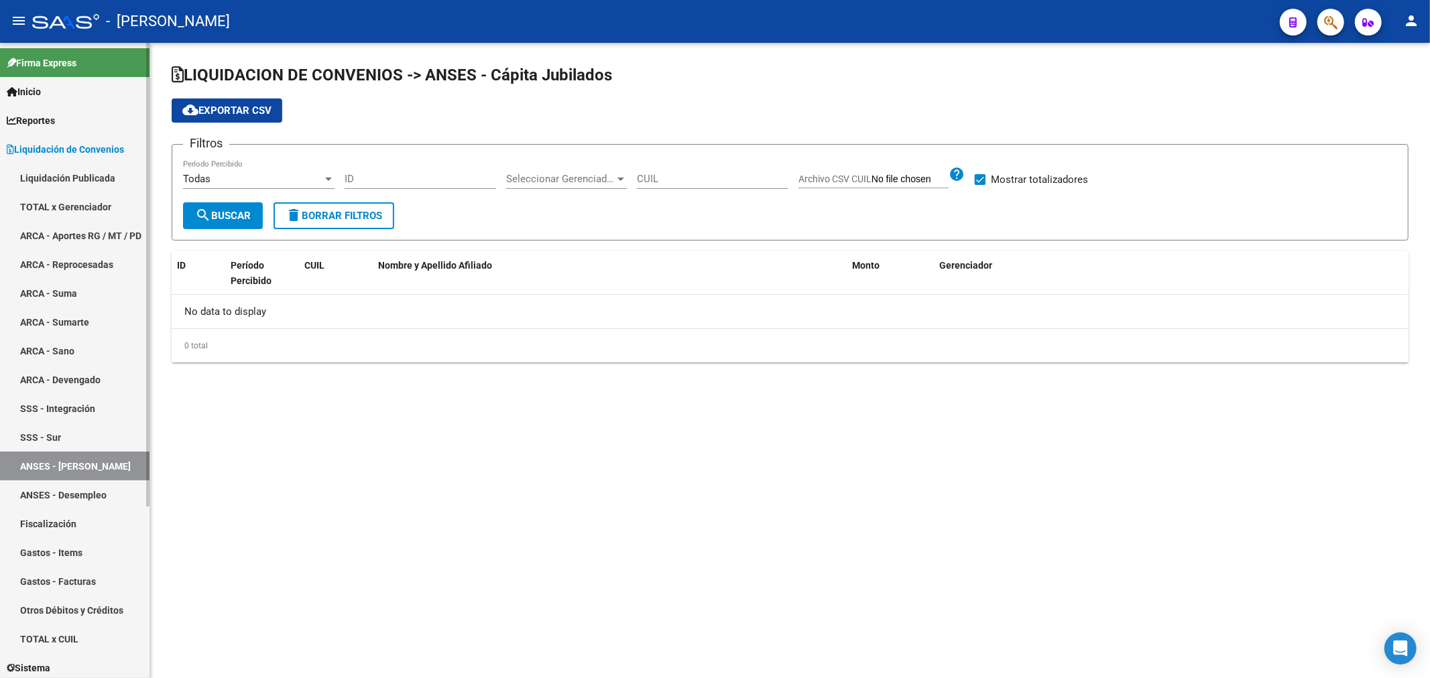
click at [97, 490] on link "ANSES - Desempleo" at bounding box center [74, 495] width 149 height 29
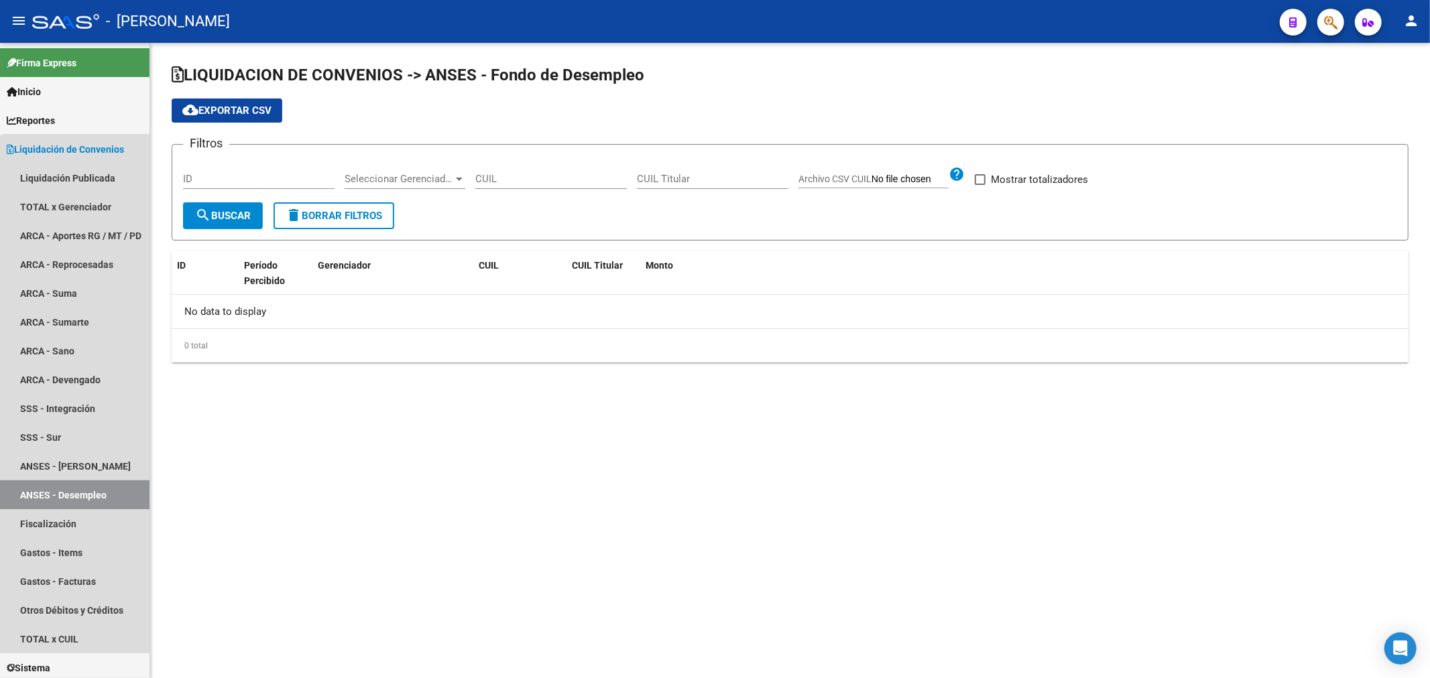
checkbox input "true"
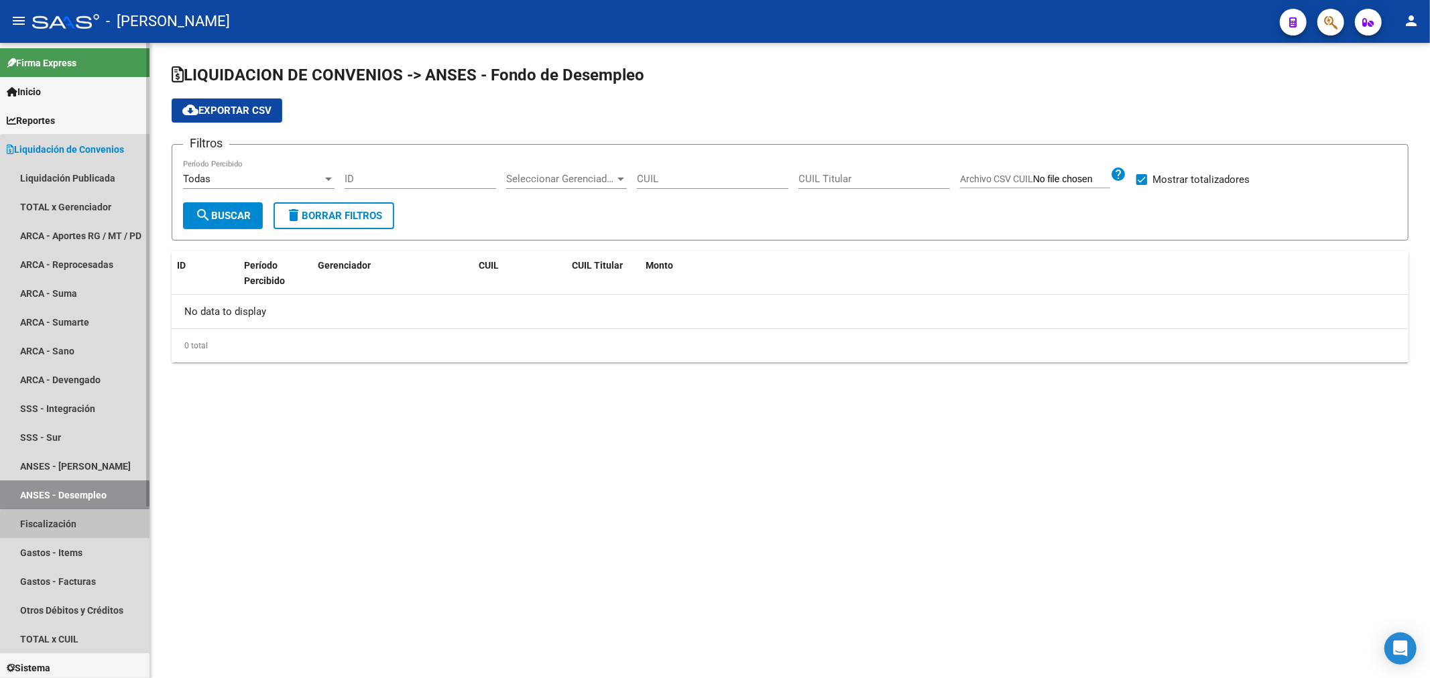
click at [105, 527] on link "Fiscalización" at bounding box center [74, 523] width 149 height 29
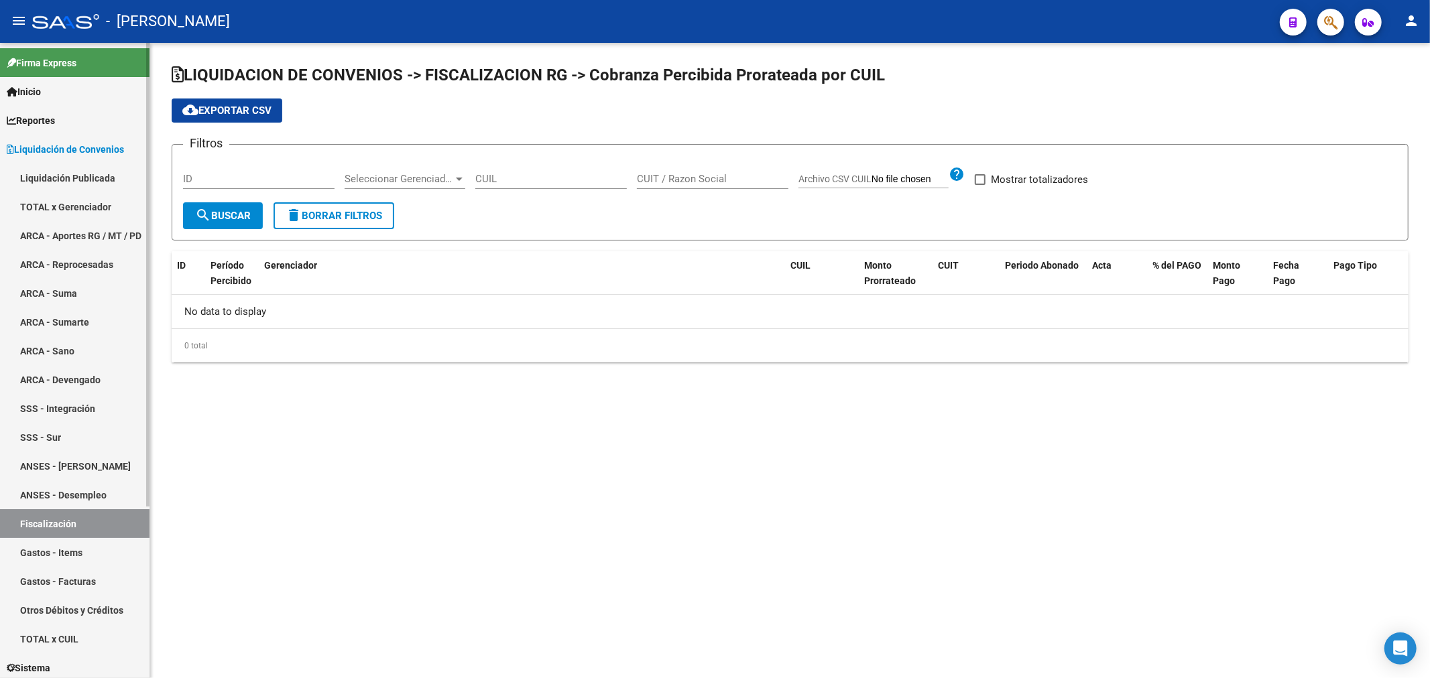
checkbox input "true"
click at [112, 560] on link "Gastos - Items" at bounding box center [74, 552] width 149 height 29
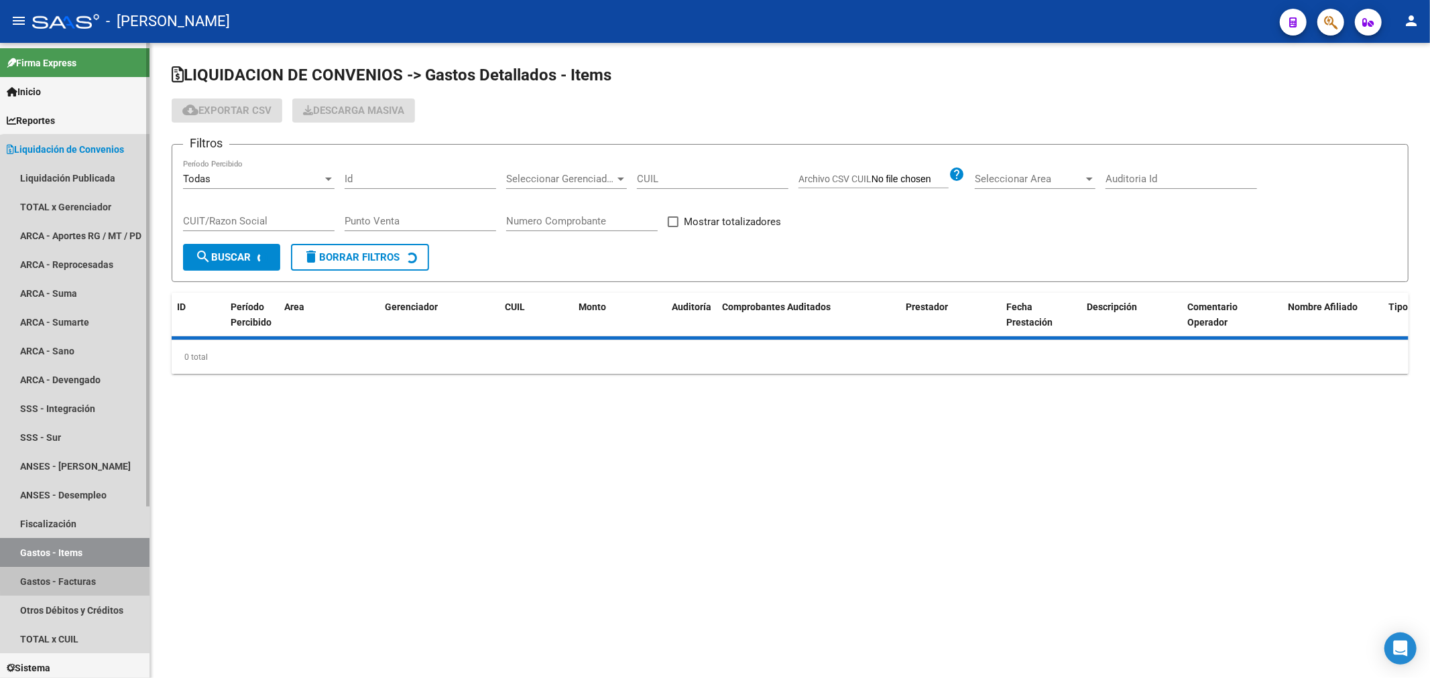
click at [116, 579] on link "Gastos - Facturas" at bounding box center [74, 581] width 149 height 29
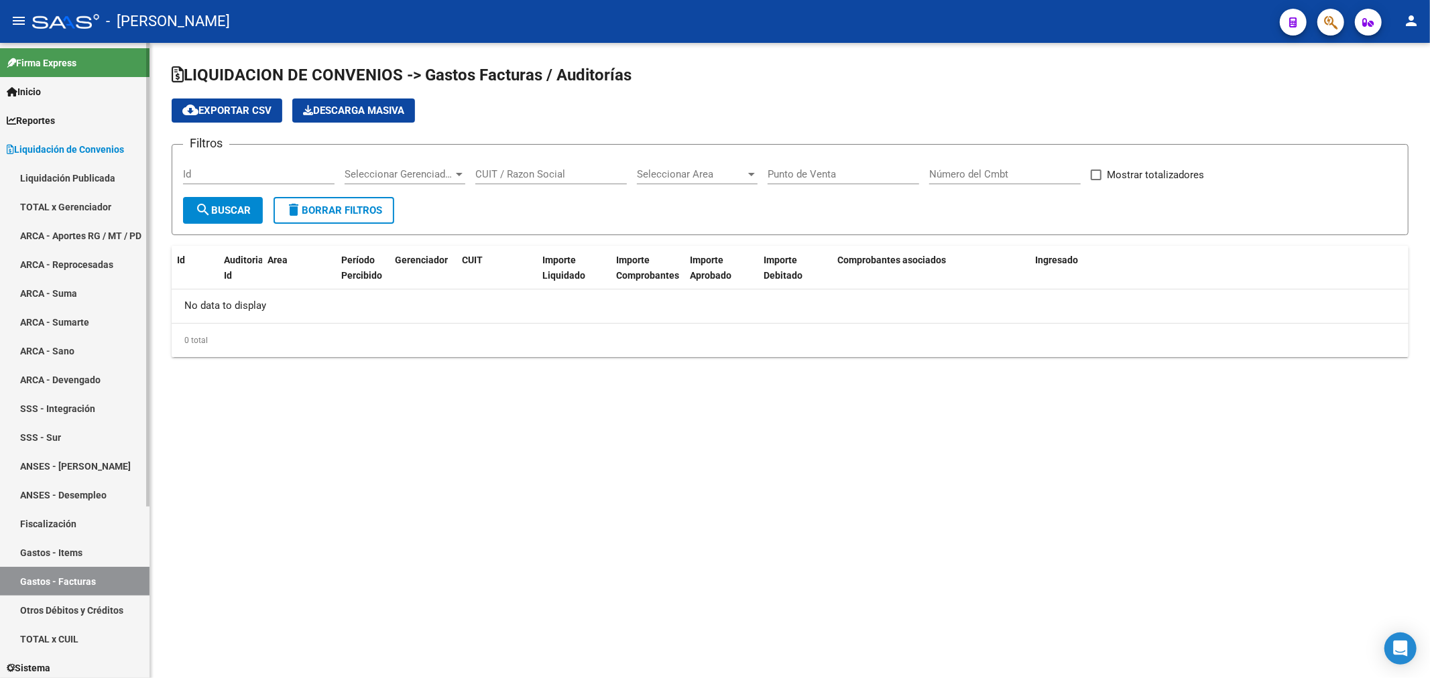
checkbox input "true"
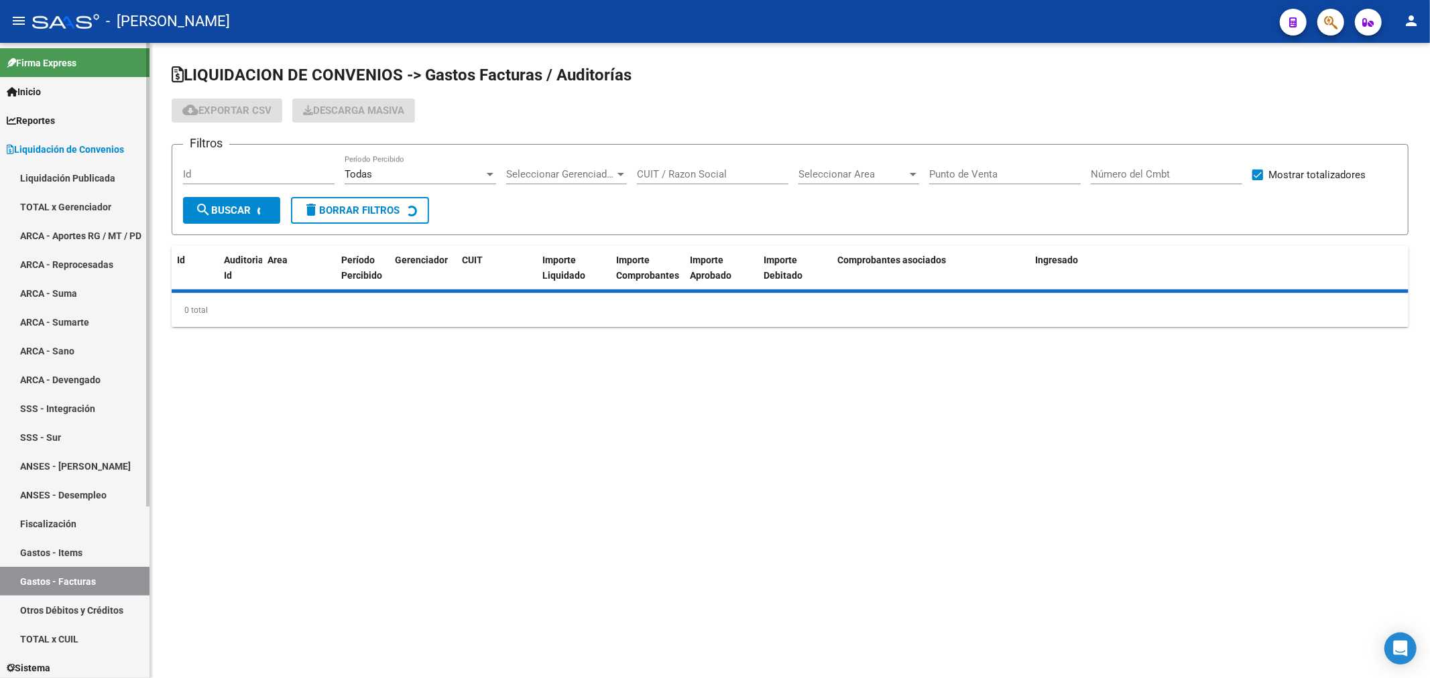
click at [116, 605] on link "Otros Débitos y Créditos" at bounding box center [74, 610] width 149 height 29
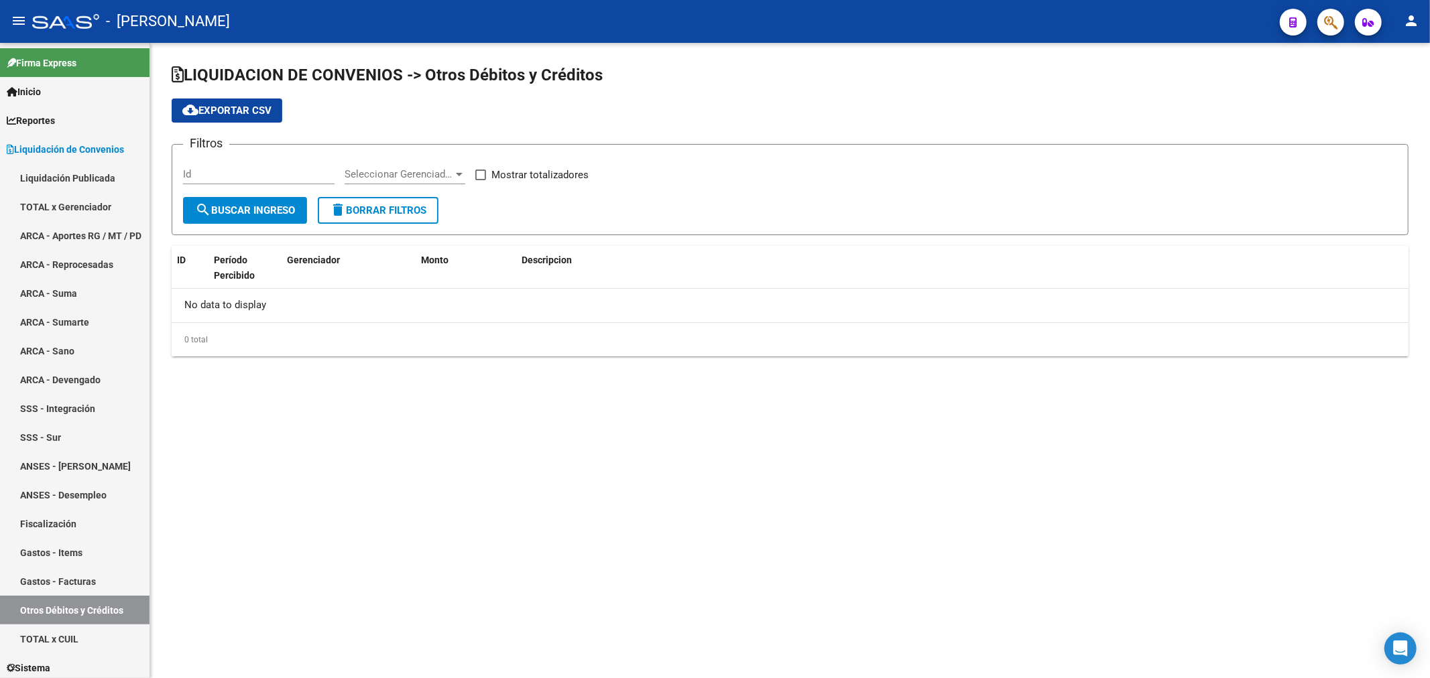
checkbox input "true"
click at [84, 206] on link "TOTAL x Gerenciador" at bounding box center [74, 206] width 149 height 29
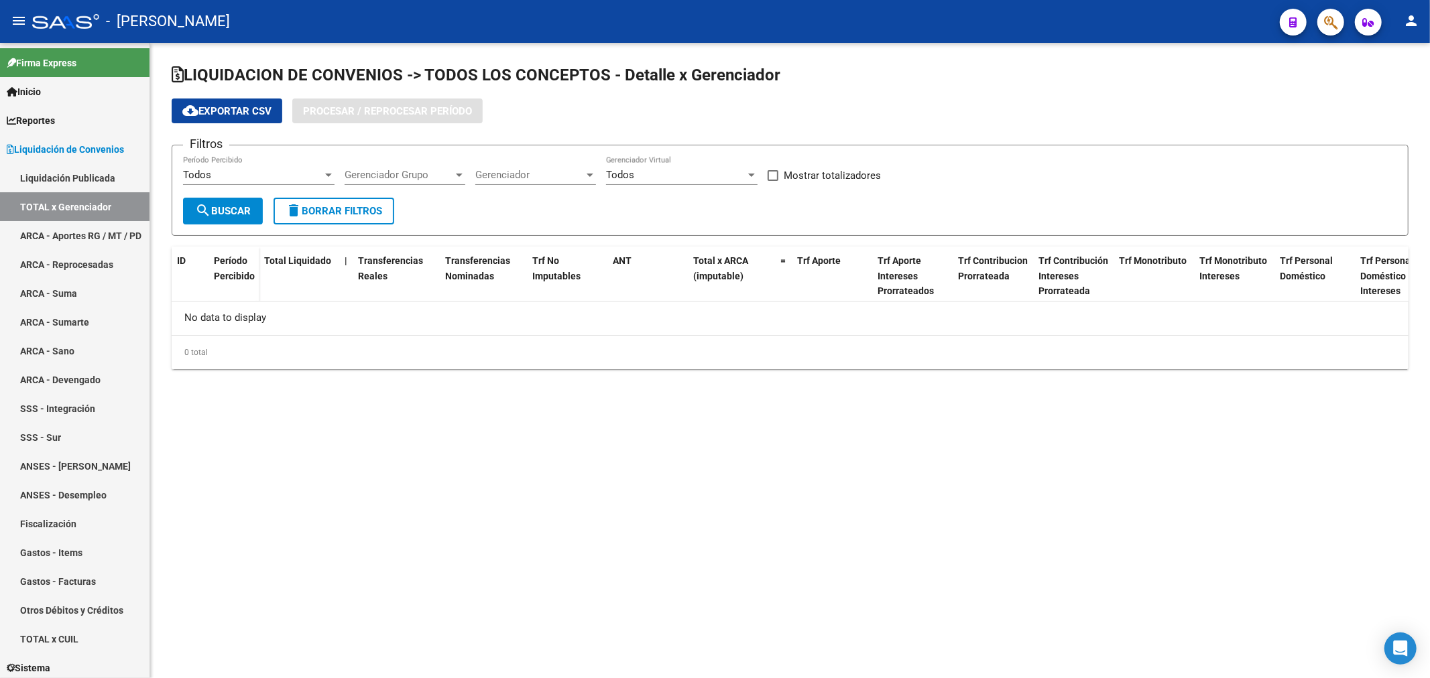
checkbox input "true"
